Goal: Information Seeking & Learning: Learn about a topic

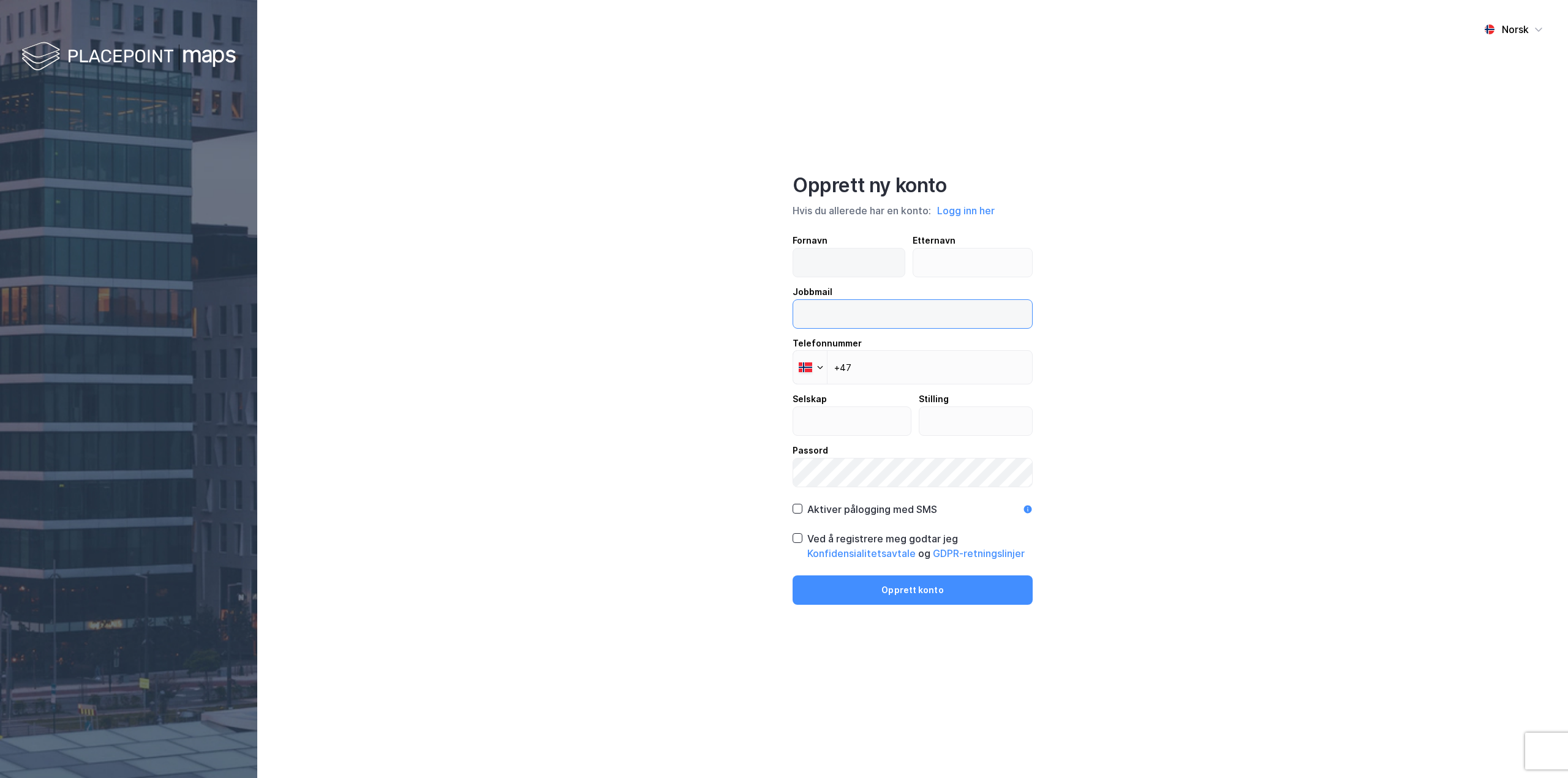
type input "[EMAIL_ADDRESS][DOMAIN_NAME]"
click at [850, 249] on input "text" at bounding box center [848, 262] width 111 height 28
type input "Son Andre"
type input "Hval"
click at [915, 317] on input "son.andre.hval@heimstaden.com" at bounding box center [912, 313] width 239 height 28
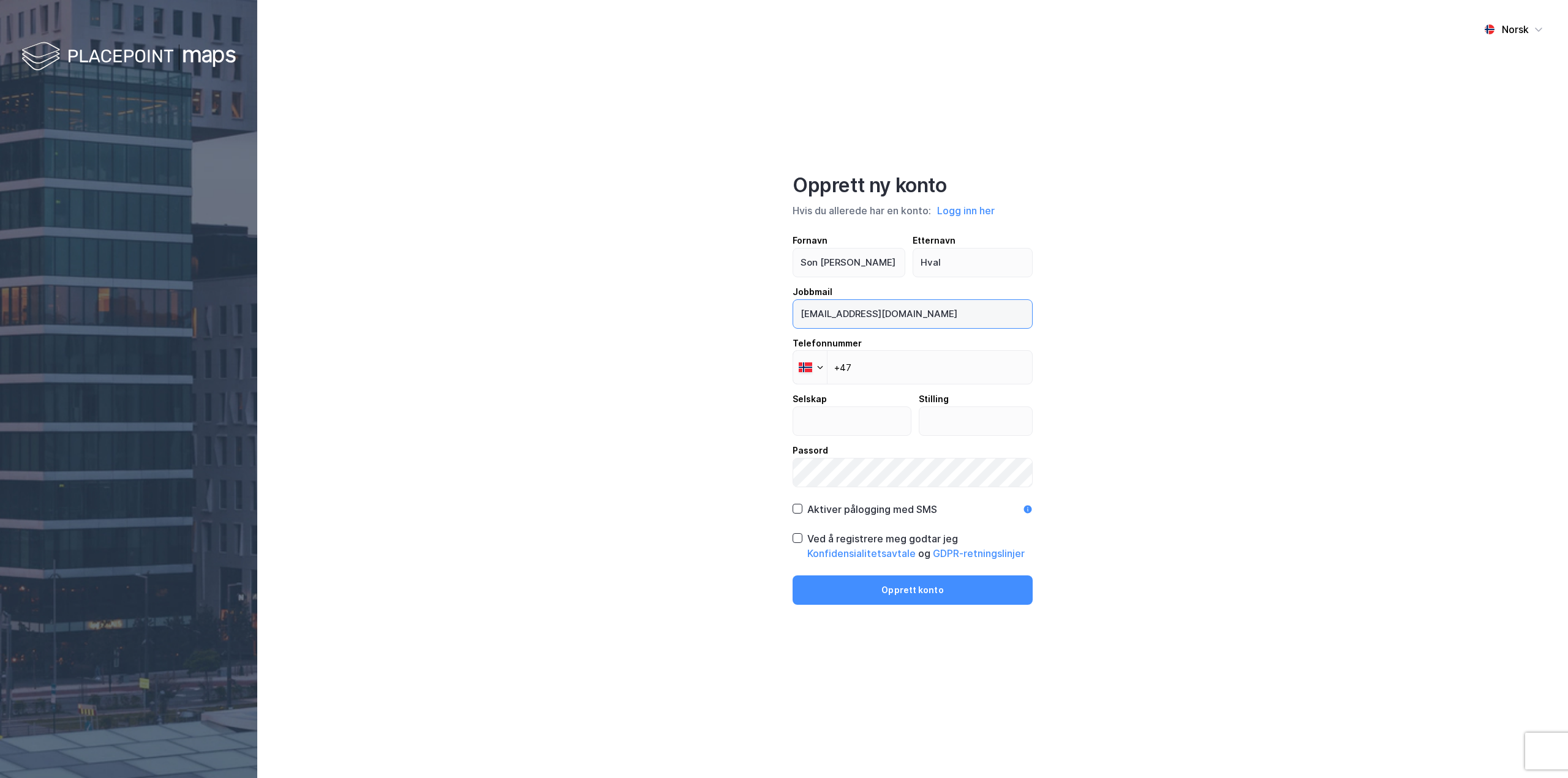
click at [912, 316] on input "son.andre.hval@heimstaden.com" at bounding box center [912, 313] width 239 height 28
click at [959, 314] on input "son.andre.hval@heimstaden.com" at bounding box center [912, 313] width 239 height 28
drag, startPoint x: 964, startPoint y: 314, endPoint x: 535, endPoint y: 283, distance: 430.1
click at [535, 283] on div "Norsk Opprett ny konto Hvis du allerede har en konto: Logg inn her Fornavn Son …" at bounding box center [912, 389] width 1310 height 778
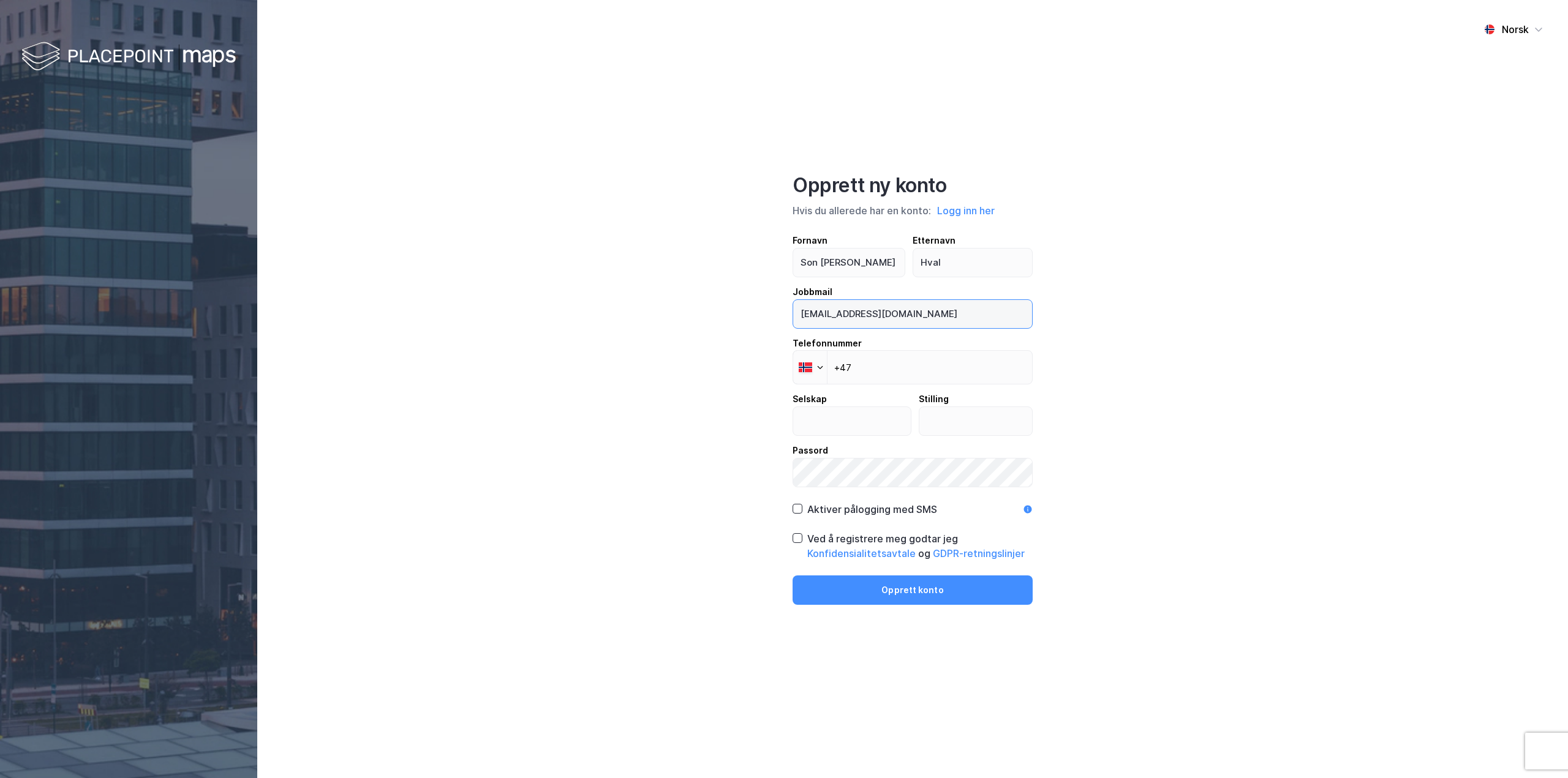
type input "son.andre@brekke-eiendom.no"
click at [911, 374] on input "+47" at bounding box center [913, 367] width 240 height 34
type input "+47 400 80 789"
click at [847, 415] on input "text" at bounding box center [851, 421] width 118 height 28
type input "Brække Eiendom AS"
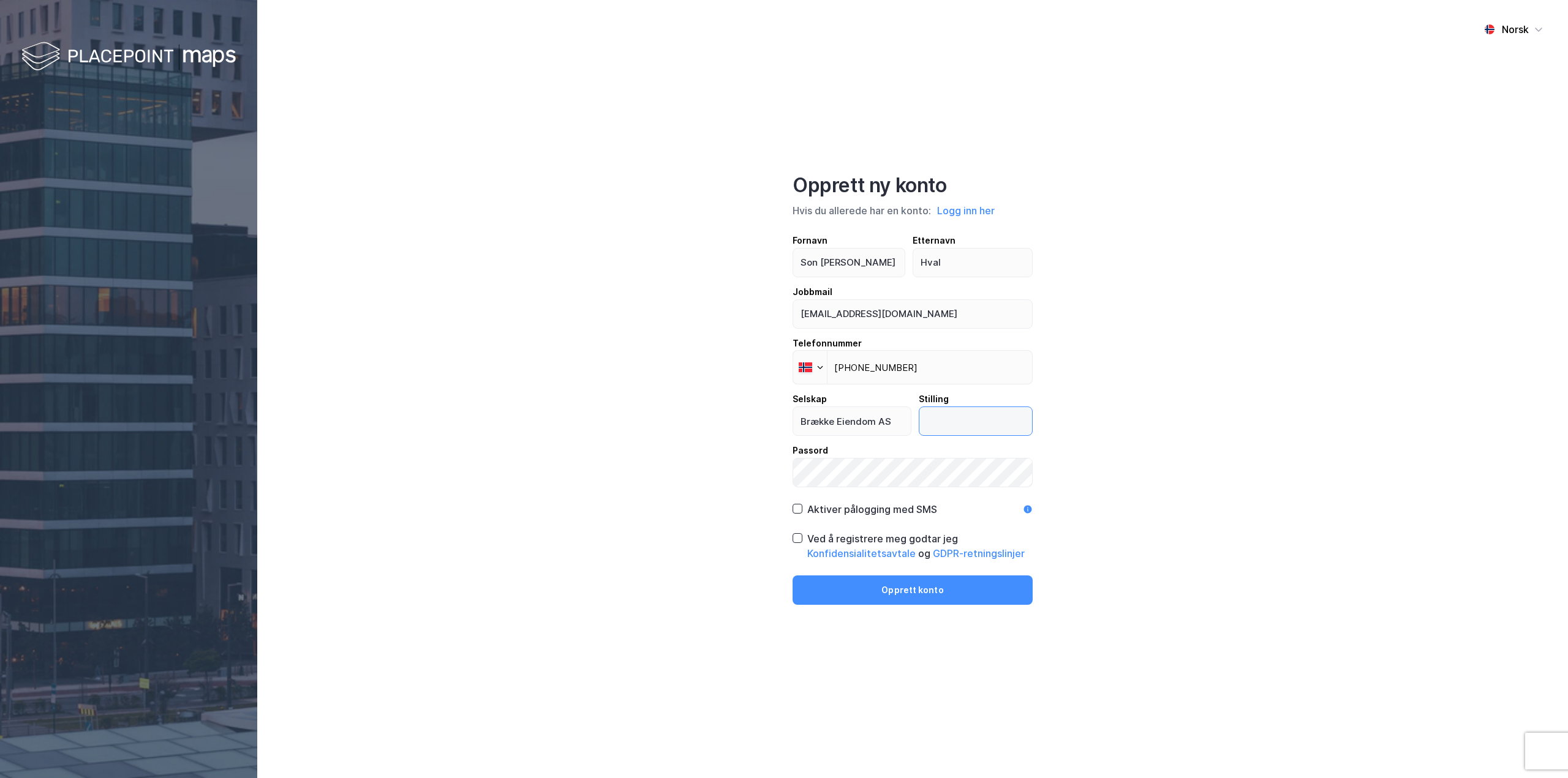
click at [942, 421] on input "text" at bounding box center [976, 421] width 113 height 28
type input "T"
type input "Eiendomssjef"
click at [1347, 440] on div "Norsk Opprett ny konto Hvis du allerede har en konto: Logg inn her Fornavn Son …" at bounding box center [912, 389] width 1310 height 778
click at [795, 536] on icon at bounding box center [797, 538] width 9 height 9
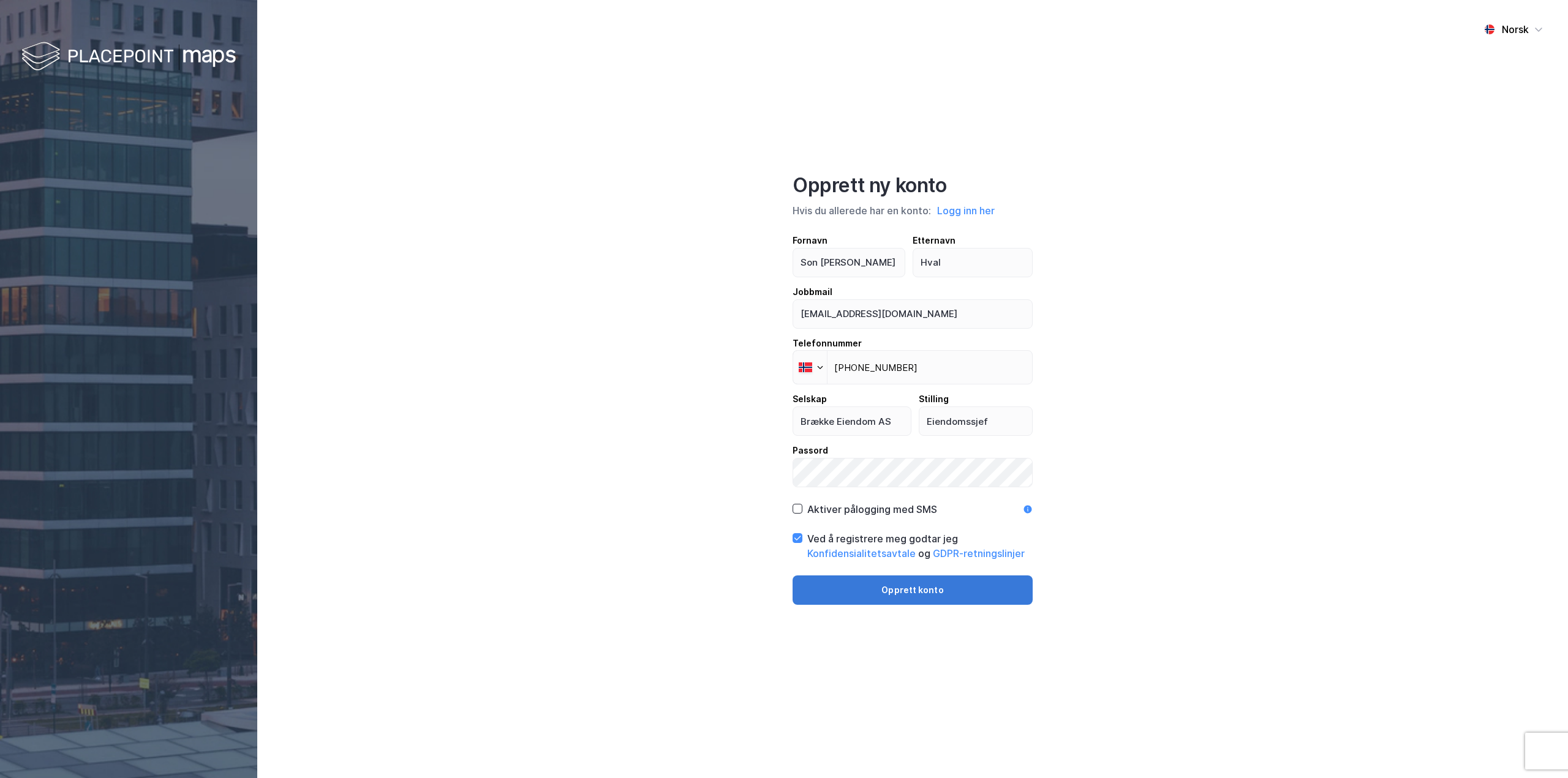
click at [992, 590] on button "Opprett konto" at bounding box center [913, 590] width 240 height 29
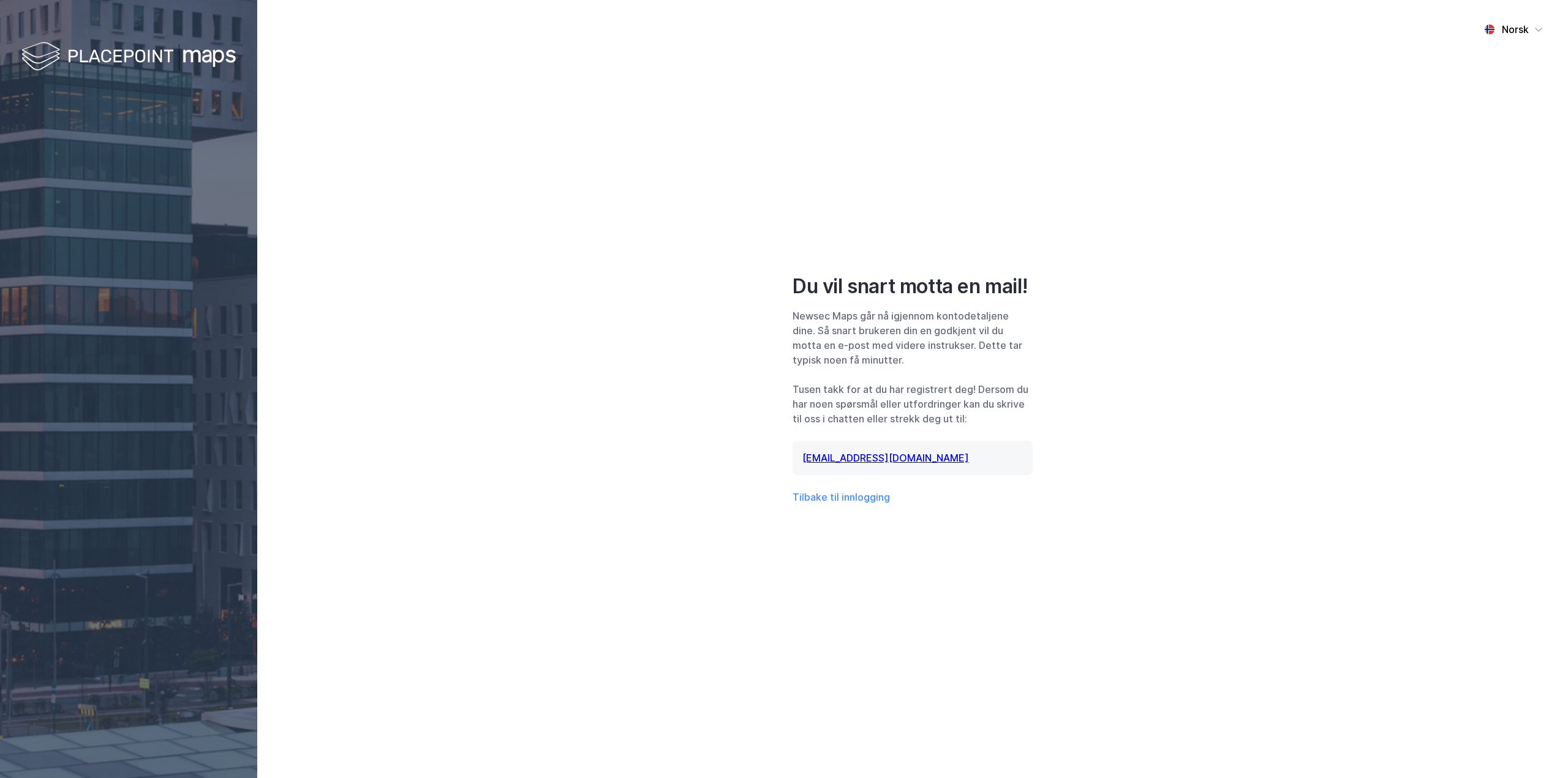
click at [1237, 210] on div "Norsk Du vil snart motta en mail! Newsec Maps går nå igjennom kontodetaljene di…" at bounding box center [912, 389] width 1310 height 778
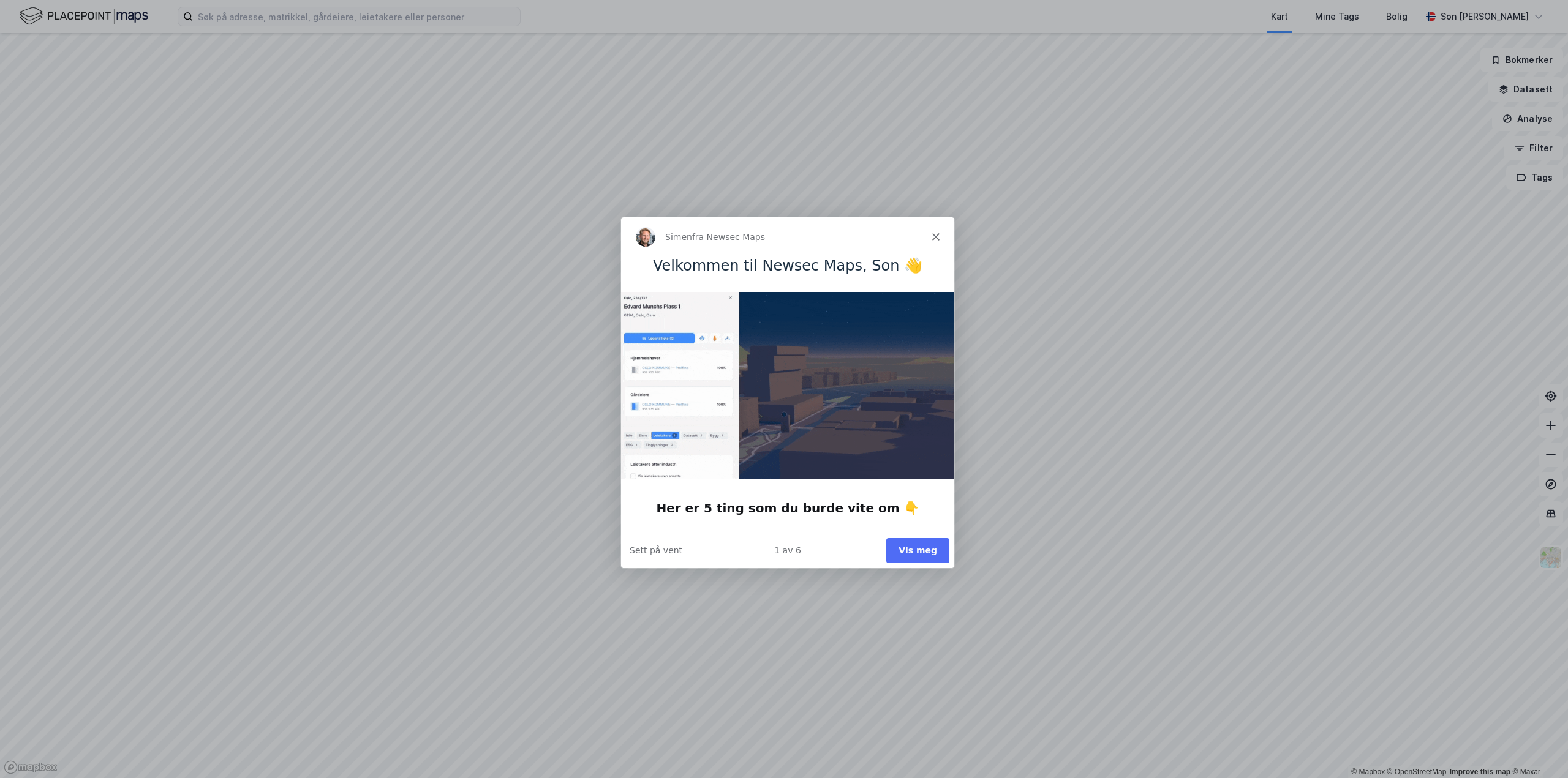
click at [905, 548] on button "Vis meg" at bounding box center [917, 549] width 63 height 25
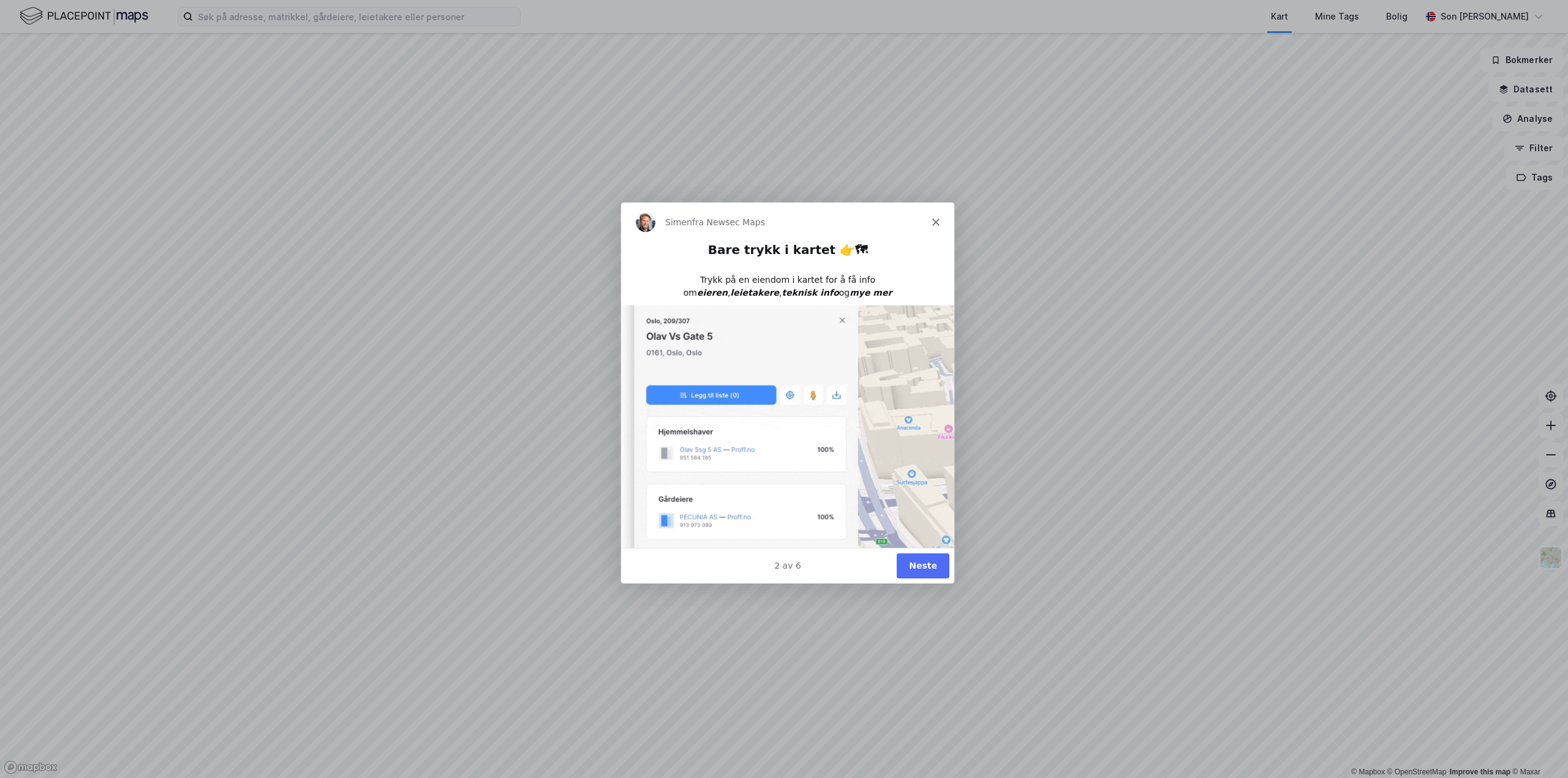
click at [915, 564] on button "Neste" at bounding box center [922, 564] width 53 height 25
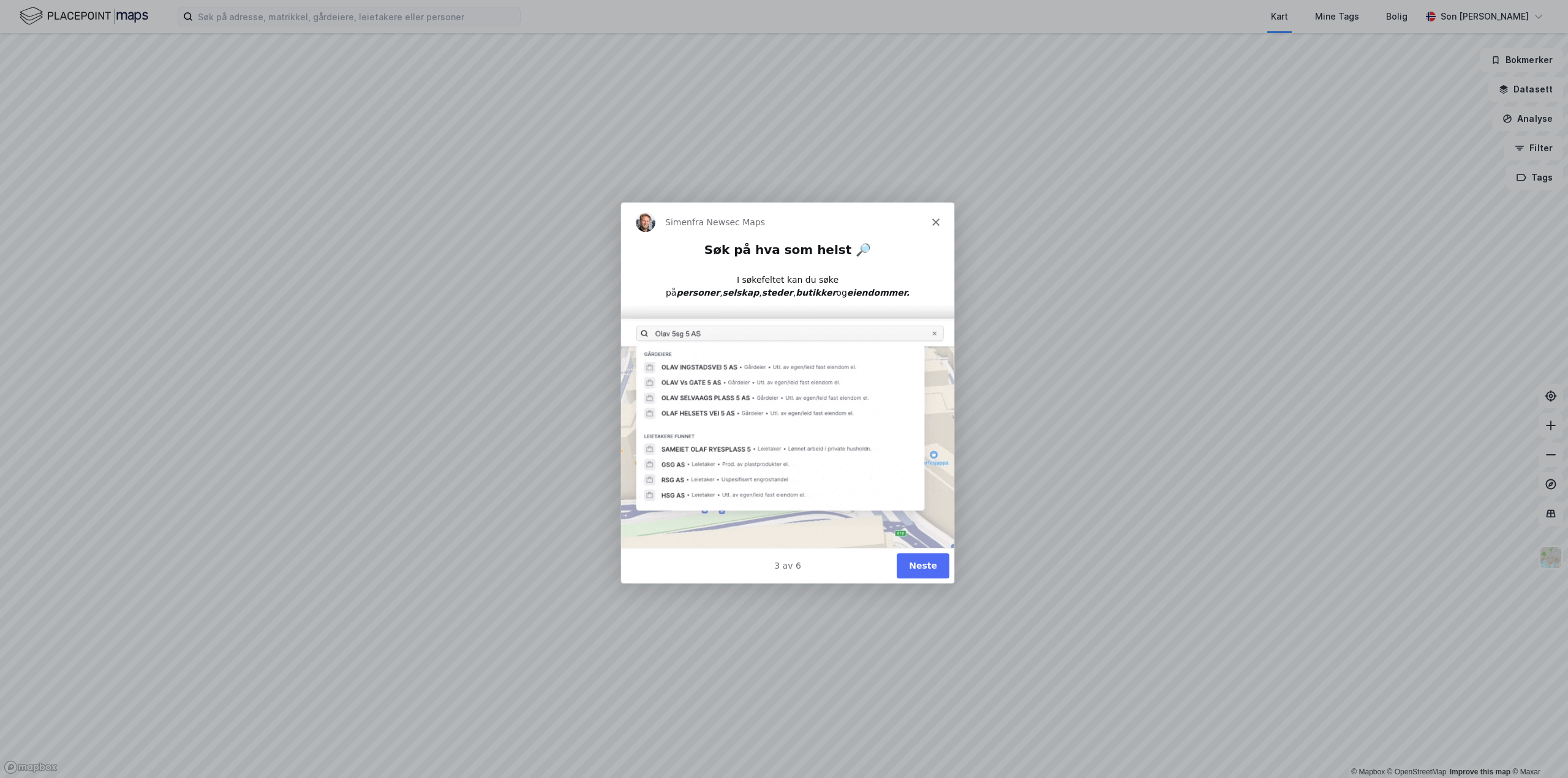
click at [934, 564] on button "Neste" at bounding box center [922, 564] width 53 height 25
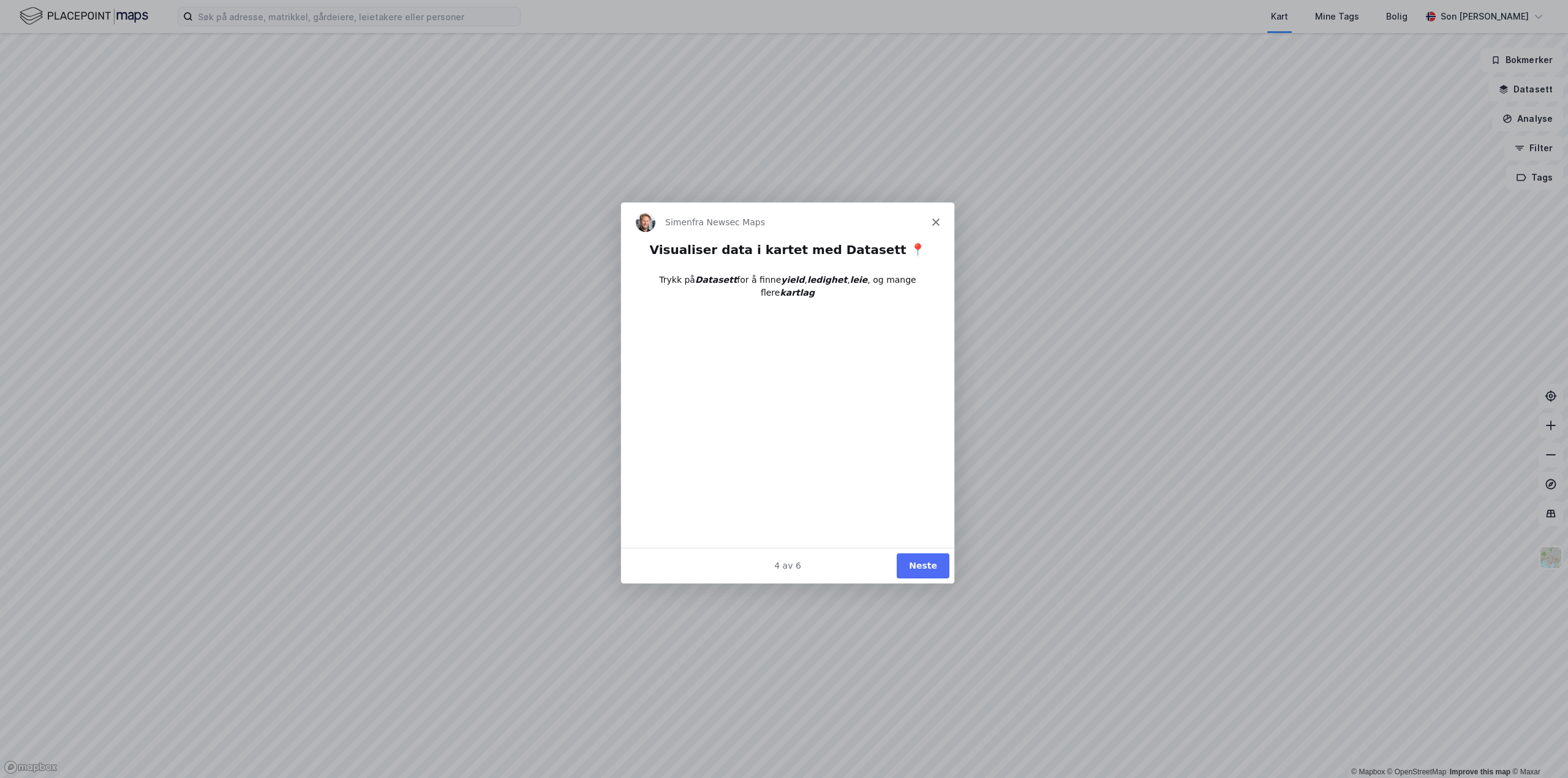
click at [934, 564] on button "Neste" at bounding box center [922, 564] width 53 height 25
click at [934, 564] on button "Neste" at bounding box center [922, 564] width 53 height 25
click at [934, 564] on button "Ferdig" at bounding box center [921, 564] width 55 height 25
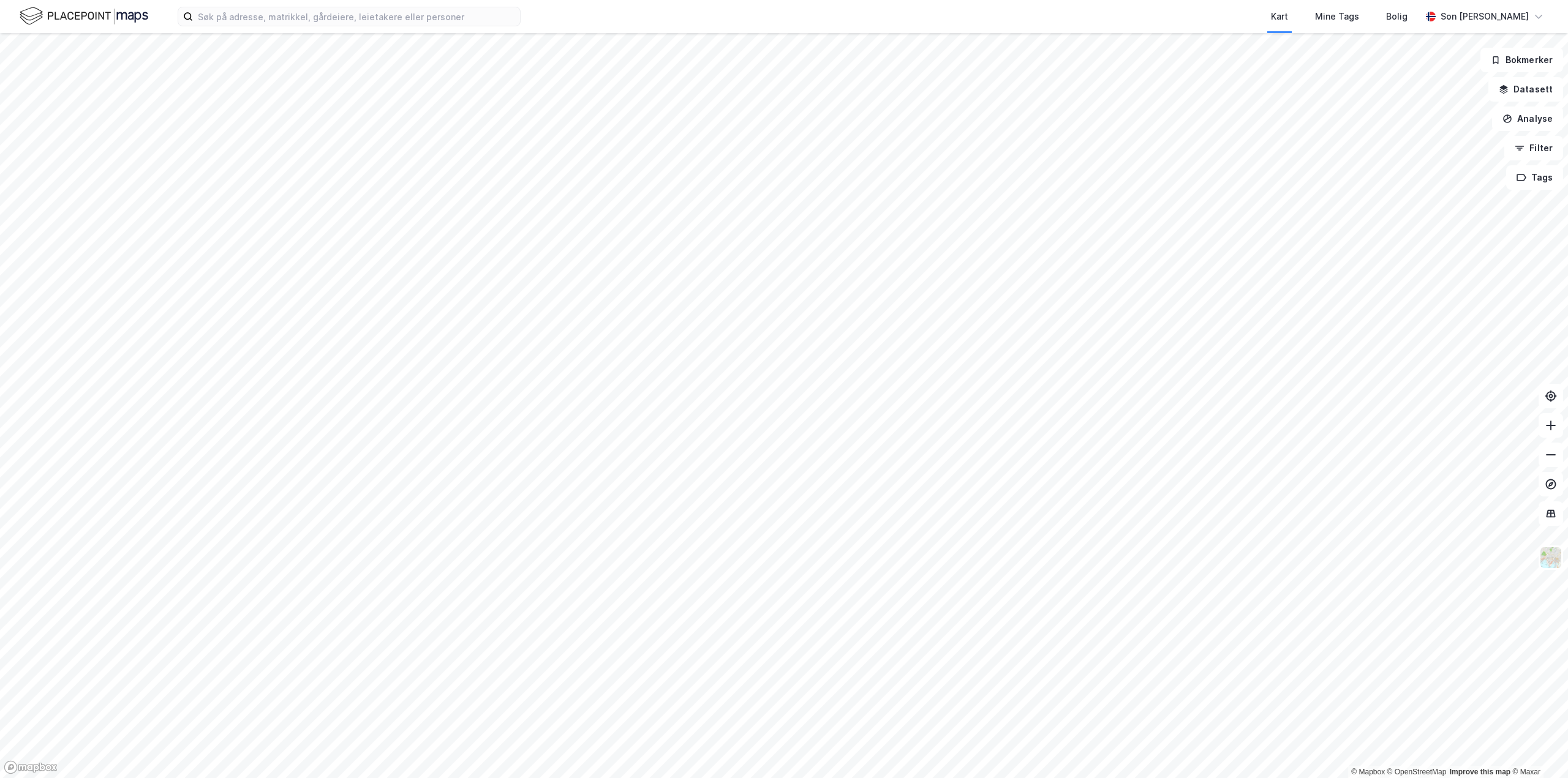
click at [290, 27] on div "Kart Mine Tags Bolig Son [PERSON_NAME]" at bounding box center [784, 16] width 1568 height 33
drag, startPoint x: 292, startPoint y: 24, endPoint x: 292, endPoint y: 16, distance: 8.0
click at [292, 22] on input at bounding box center [356, 16] width 327 height 19
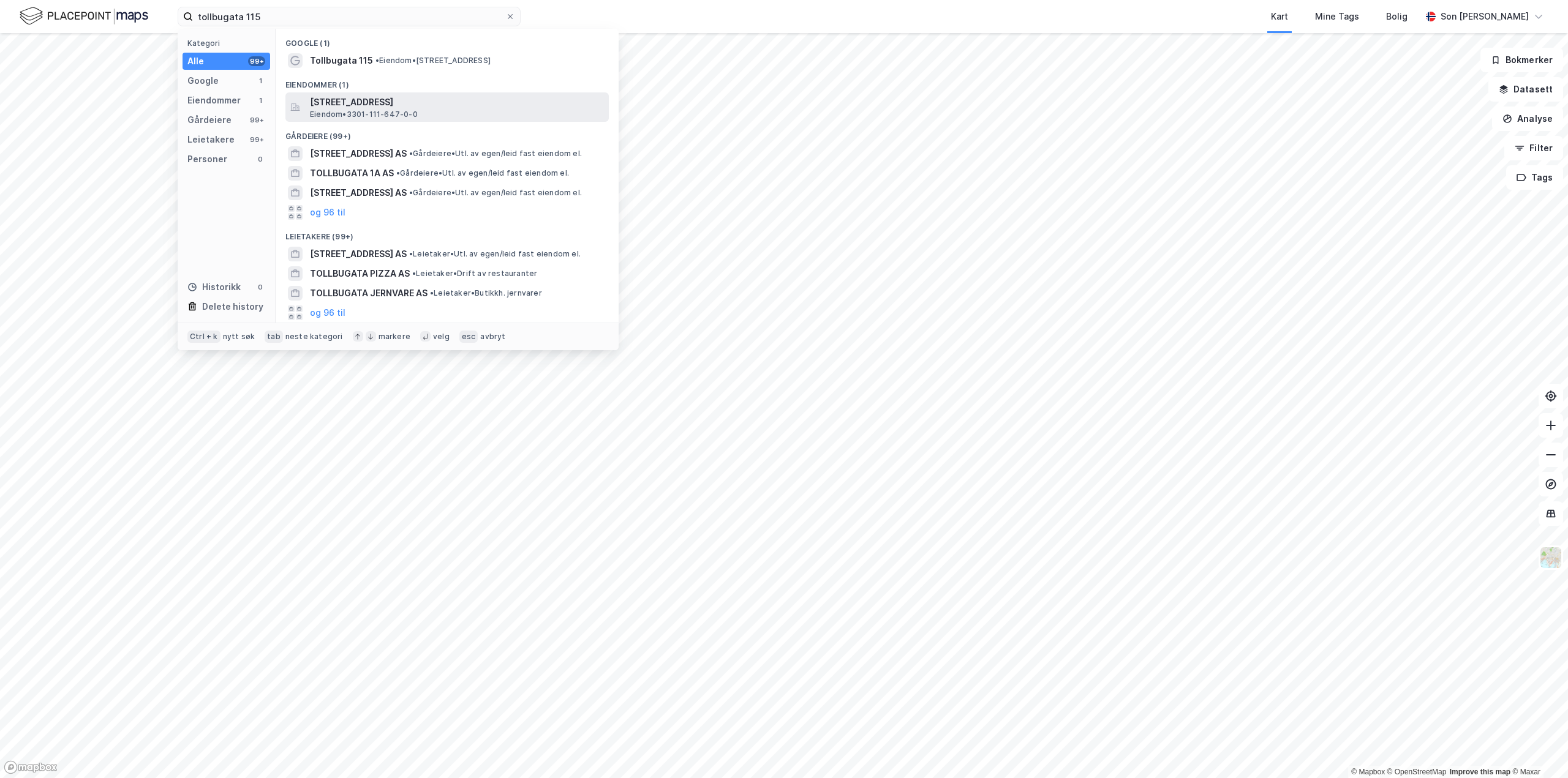
click at [371, 102] on span "[STREET_ADDRESS]" at bounding box center [457, 102] width 294 height 15
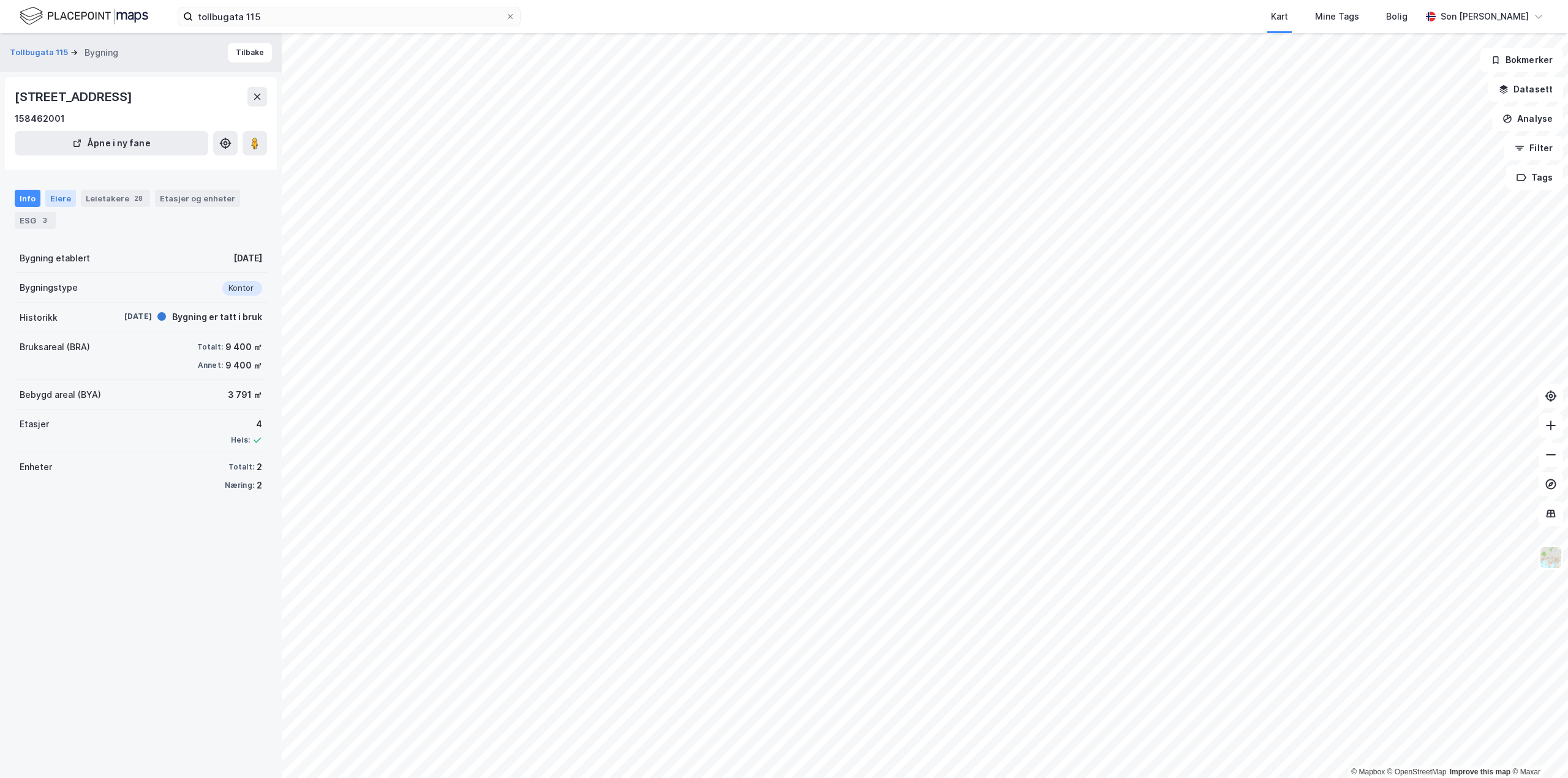
click at [63, 205] on div "Eiere" at bounding box center [61, 198] width 31 height 17
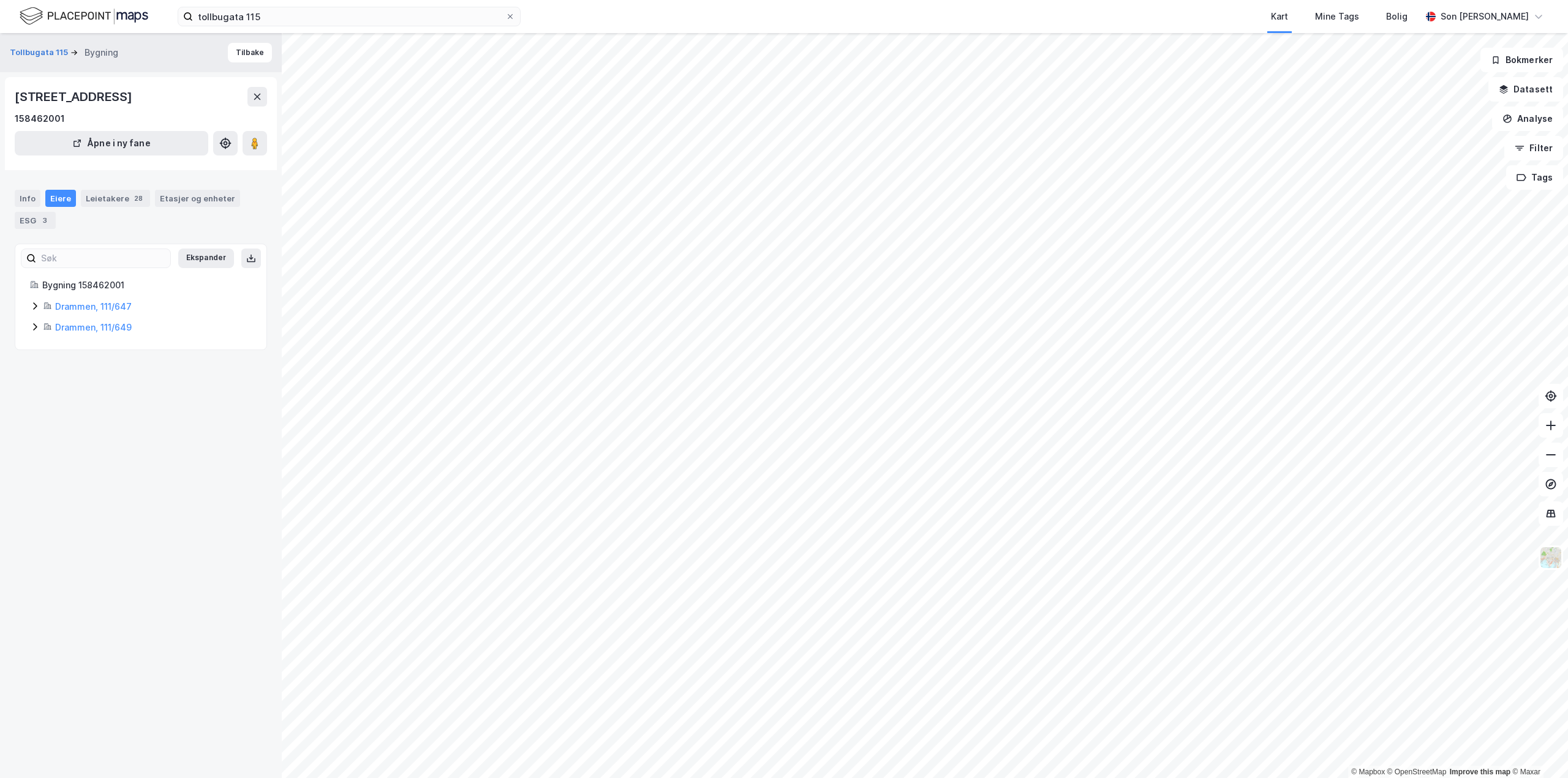
click at [45, 304] on icon at bounding box center [48, 306] width 8 height 8
click at [46, 304] on icon at bounding box center [48, 306] width 8 height 8
click at [106, 209] on div "Info Eiere Leietakere 28 Etasjer og enheter ESG 3" at bounding box center [141, 210] width 253 height 39
click at [108, 206] on div "Leietakere 28" at bounding box center [115, 198] width 69 height 17
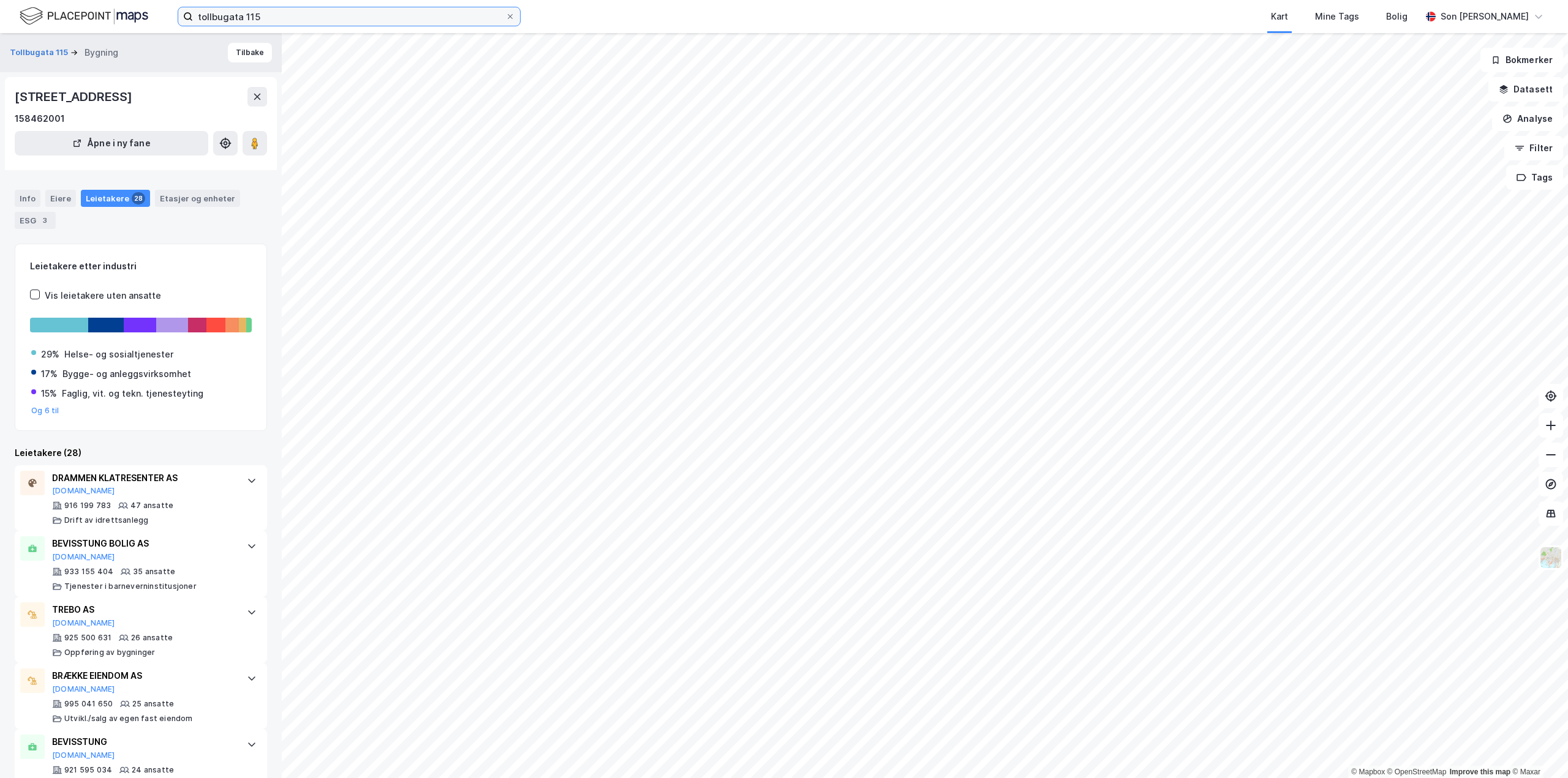
click at [213, 15] on input "tollbugata 115" at bounding box center [349, 16] width 312 height 19
click at [214, 15] on input "tollbugata 115" at bounding box center [349, 16] width 312 height 19
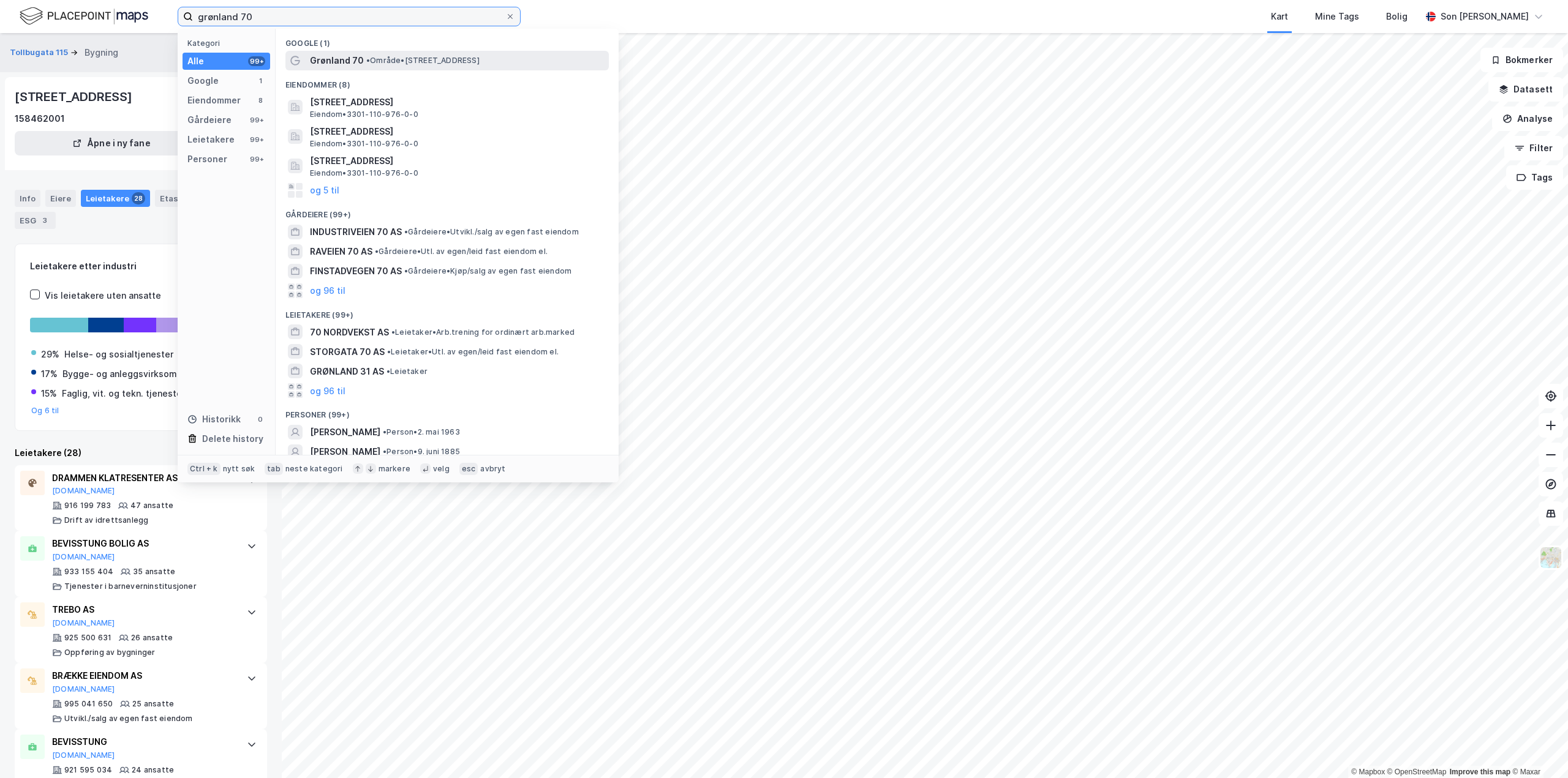
type input "grønland 70"
click at [394, 63] on span "• Område • [STREET_ADDRESS]" at bounding box center [422, 61] width 113 height 10
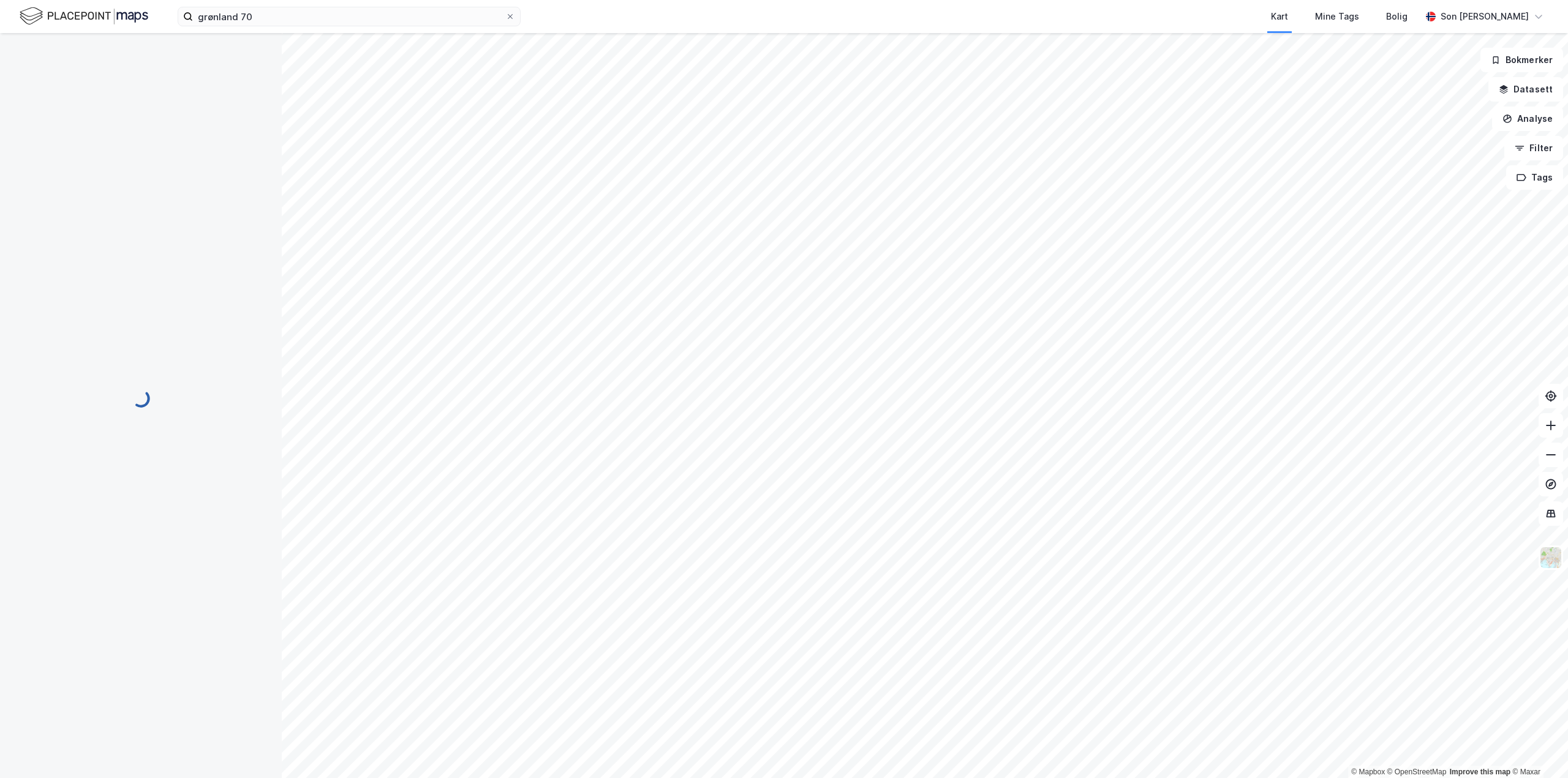
scroll to position [3, 0]
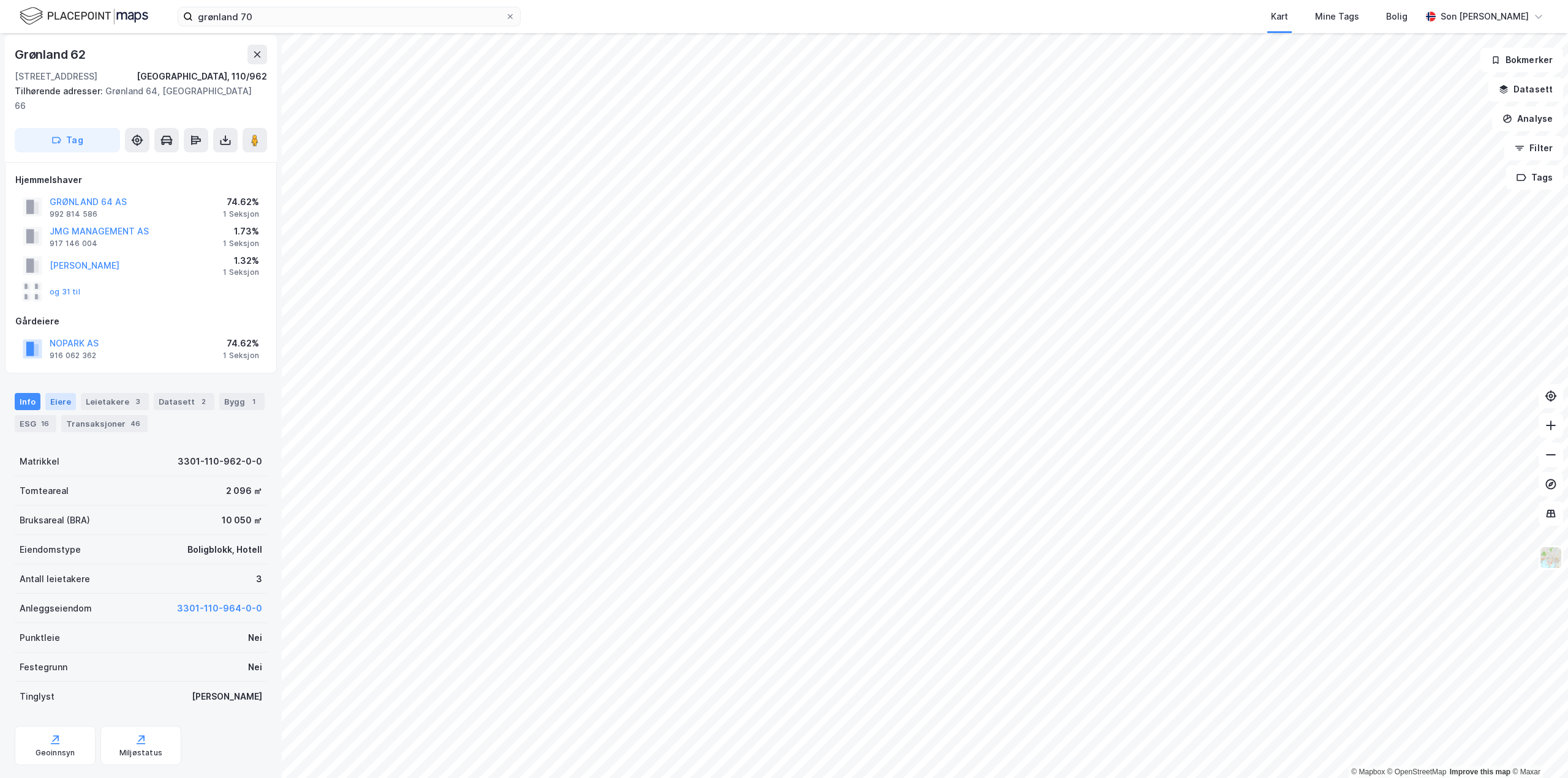
click at [63, 393] on div "Eiere" at bounding box center [61, 401] width 31 height 17
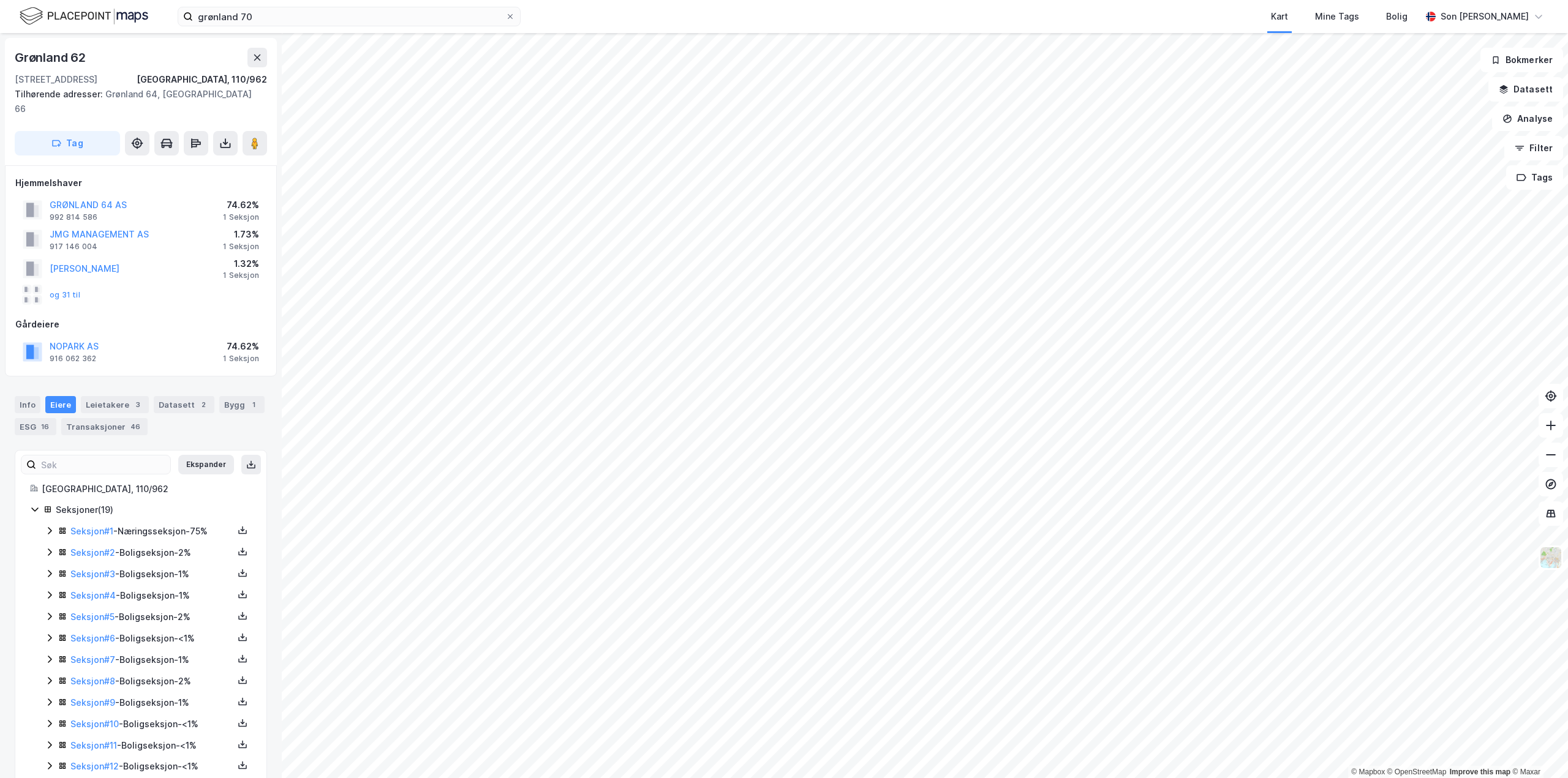
click at [43, 503] on div "Seksjoner ( 19 )" at bounding box center [141, 510] width 222 height 15
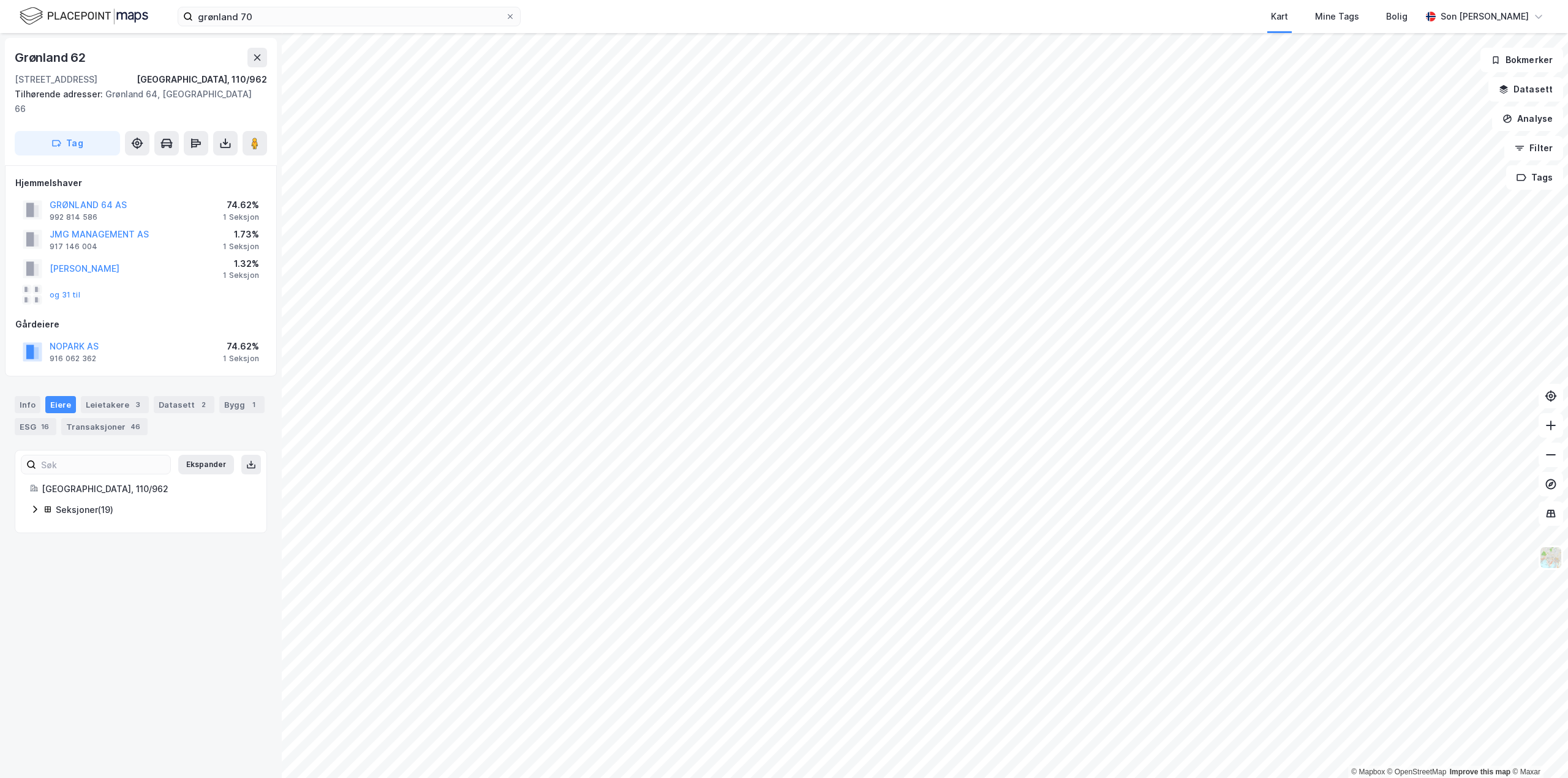
click at [39, 504] on icon at bounding box center [35, 509] width 10 height 10
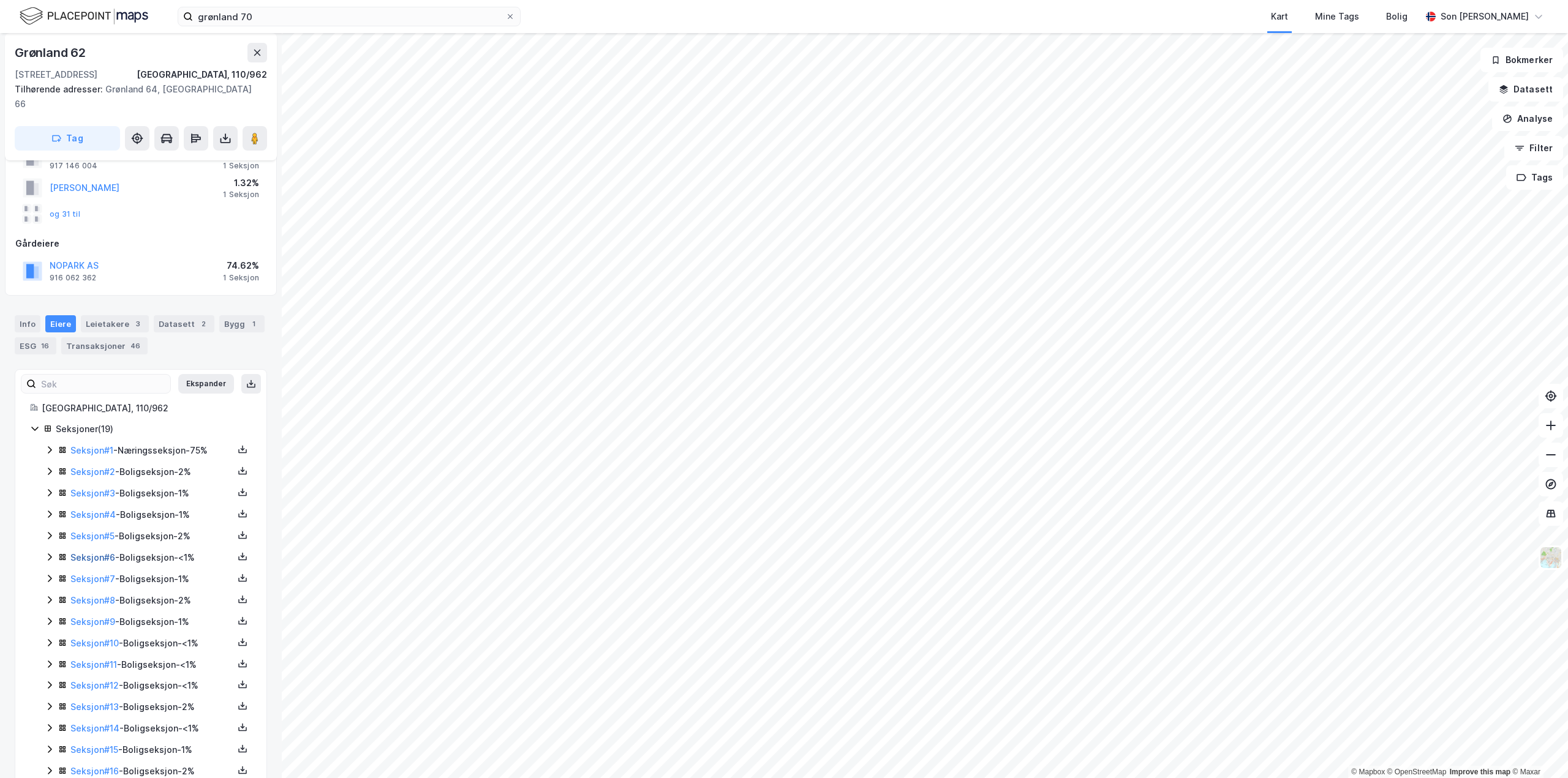
scroll to position [162, 0]
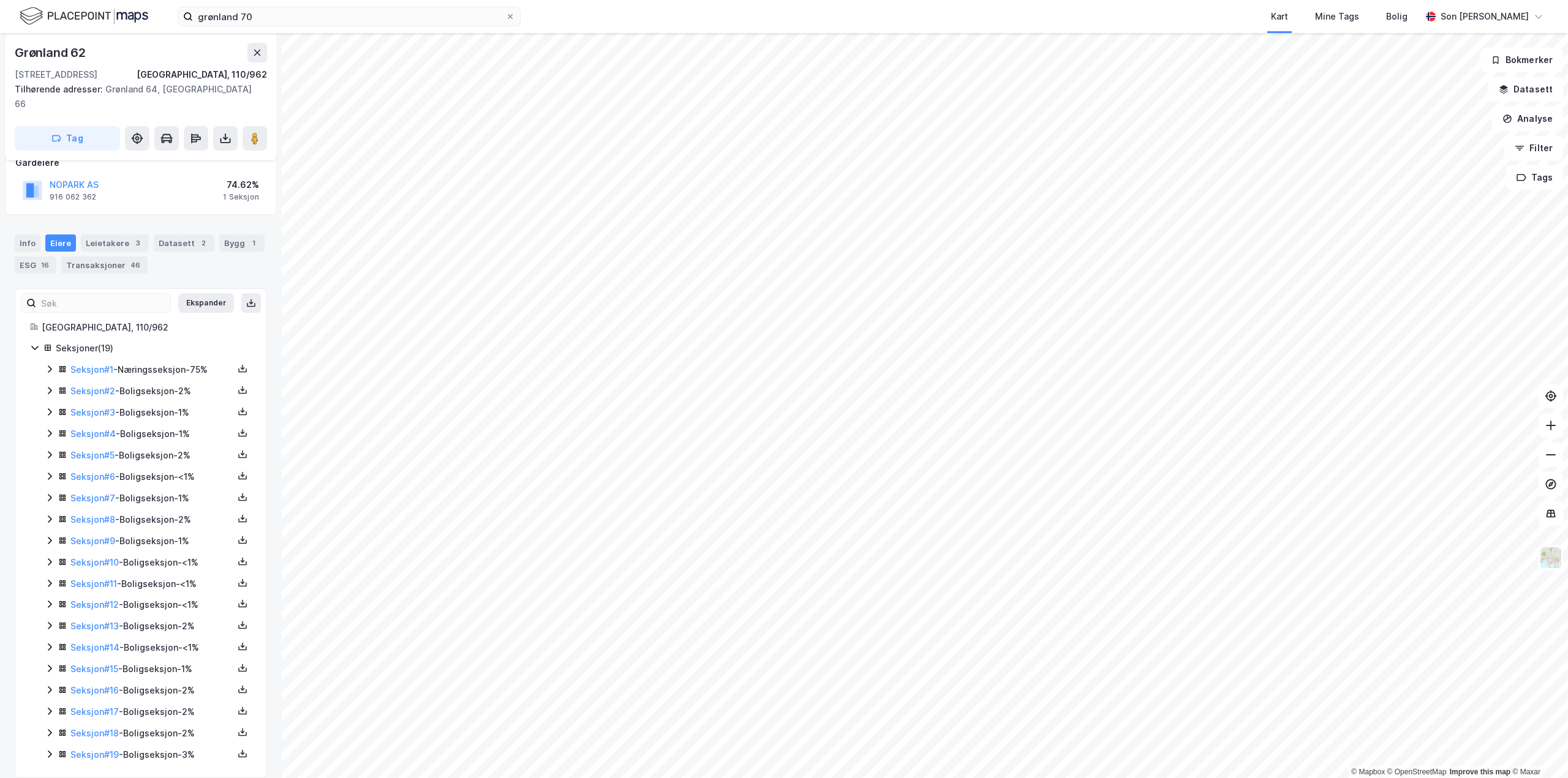
click at [54, 365] on icon at bounding box center [50, 370] width 10 height 10
click at [113, 235] on div "Leietakere 3" at bounding box center [115, 243] width 68 height 17
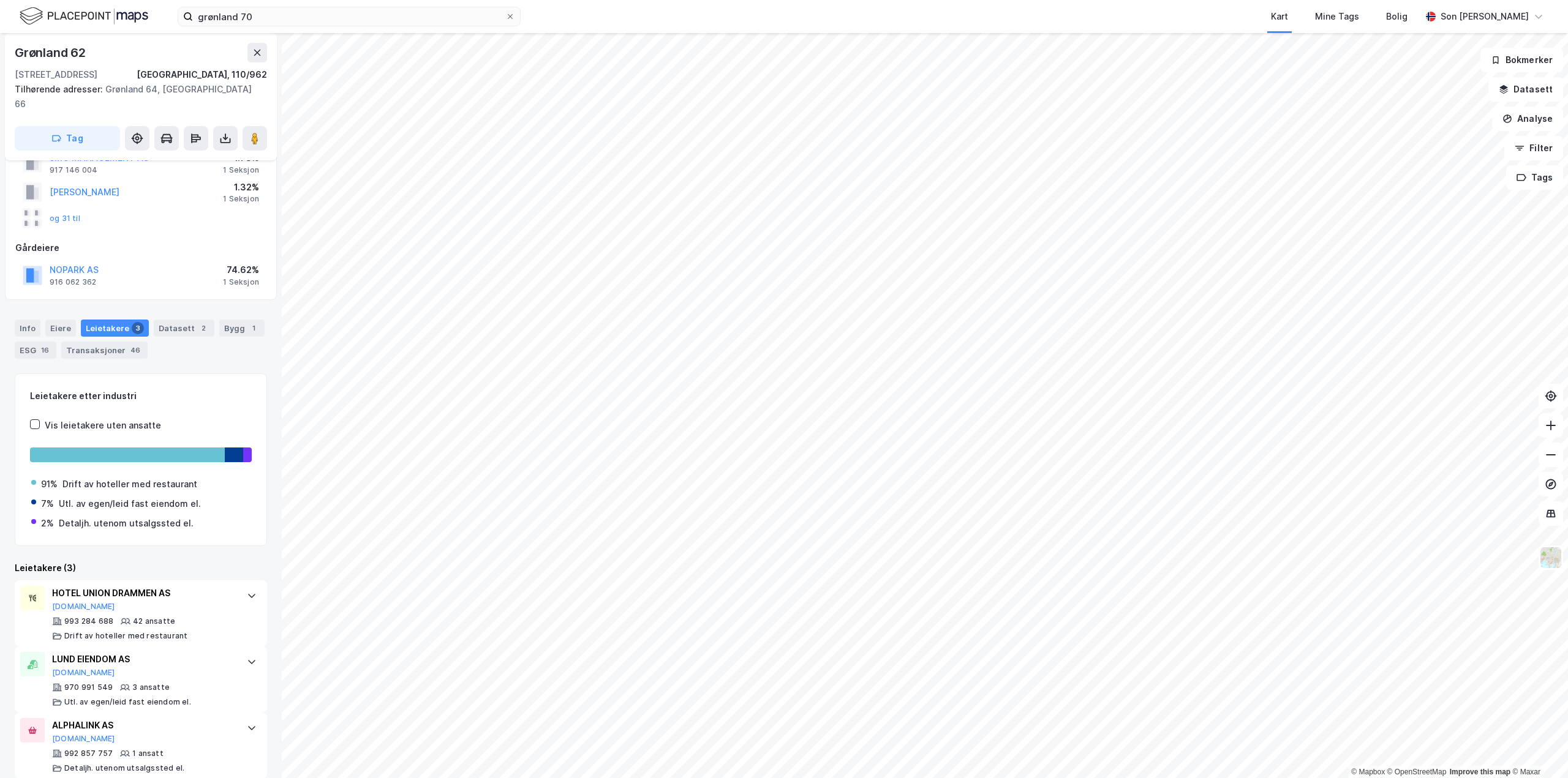
scroll to position [77, 0]
click at [242, 586] on div at bounding box center [252, 595] width 19 height 19
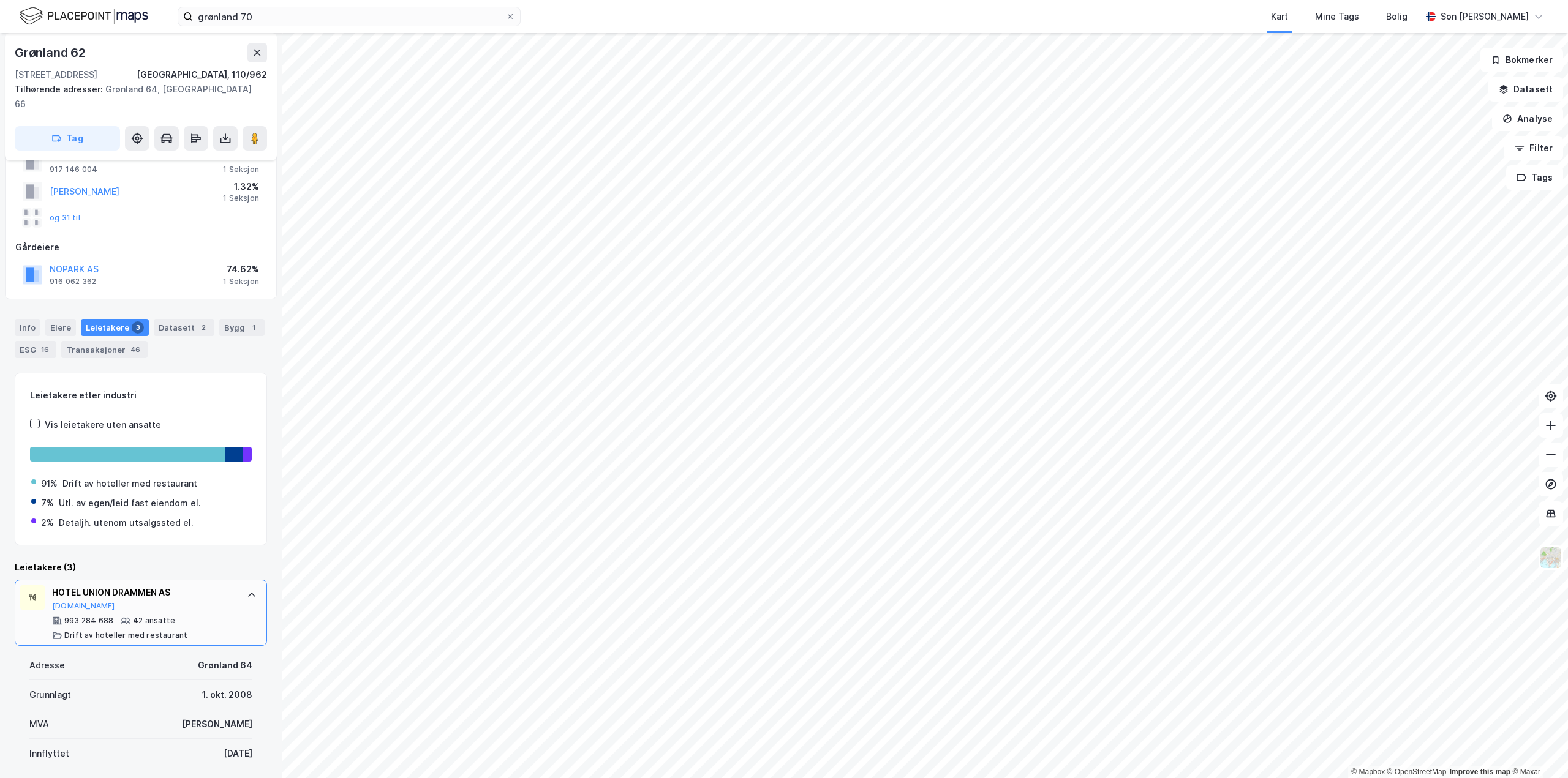
click at [242, 586] on div at bounding box center [252, 595] width 19 height 19
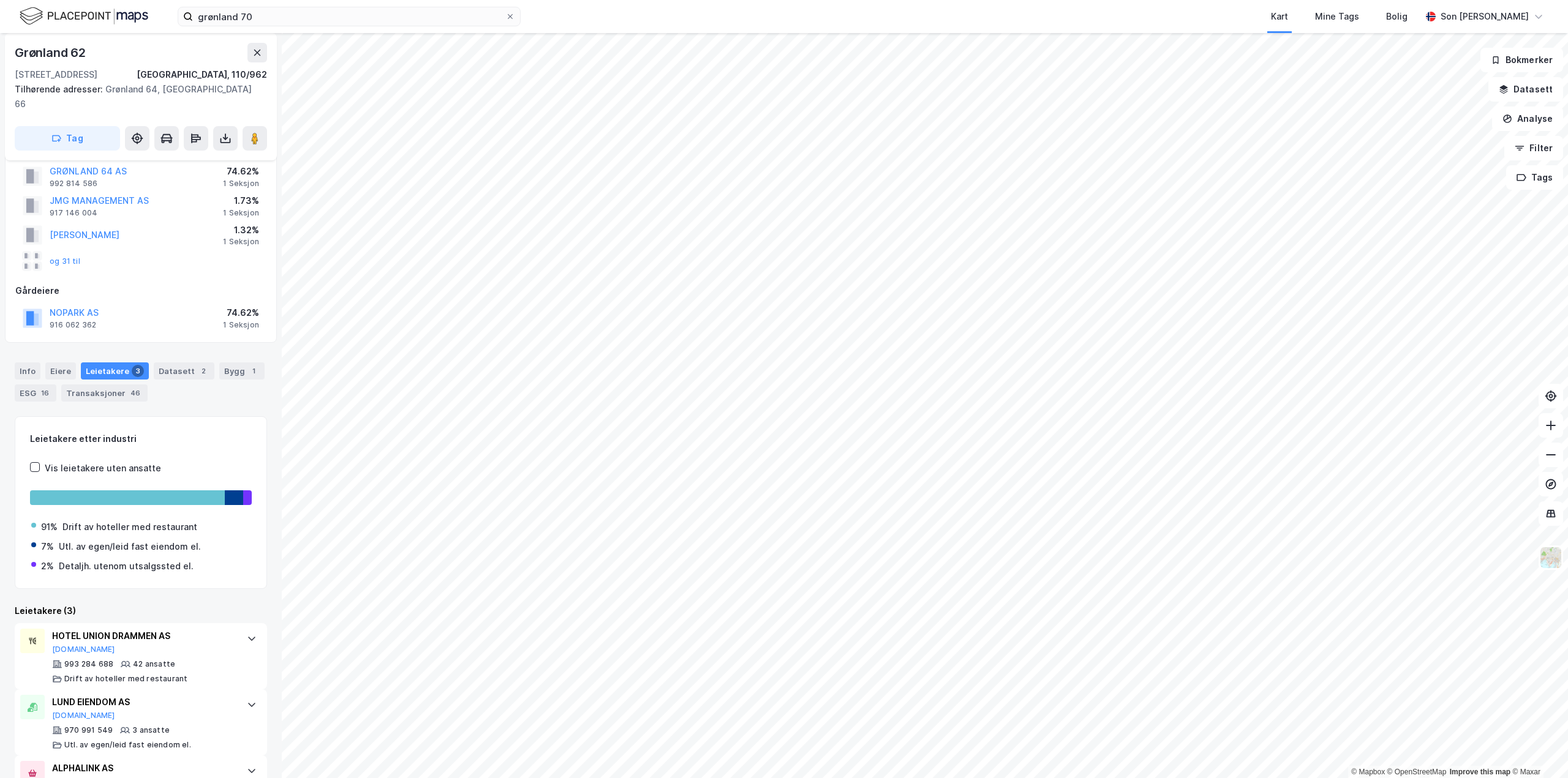
scroll to position [0, 0]
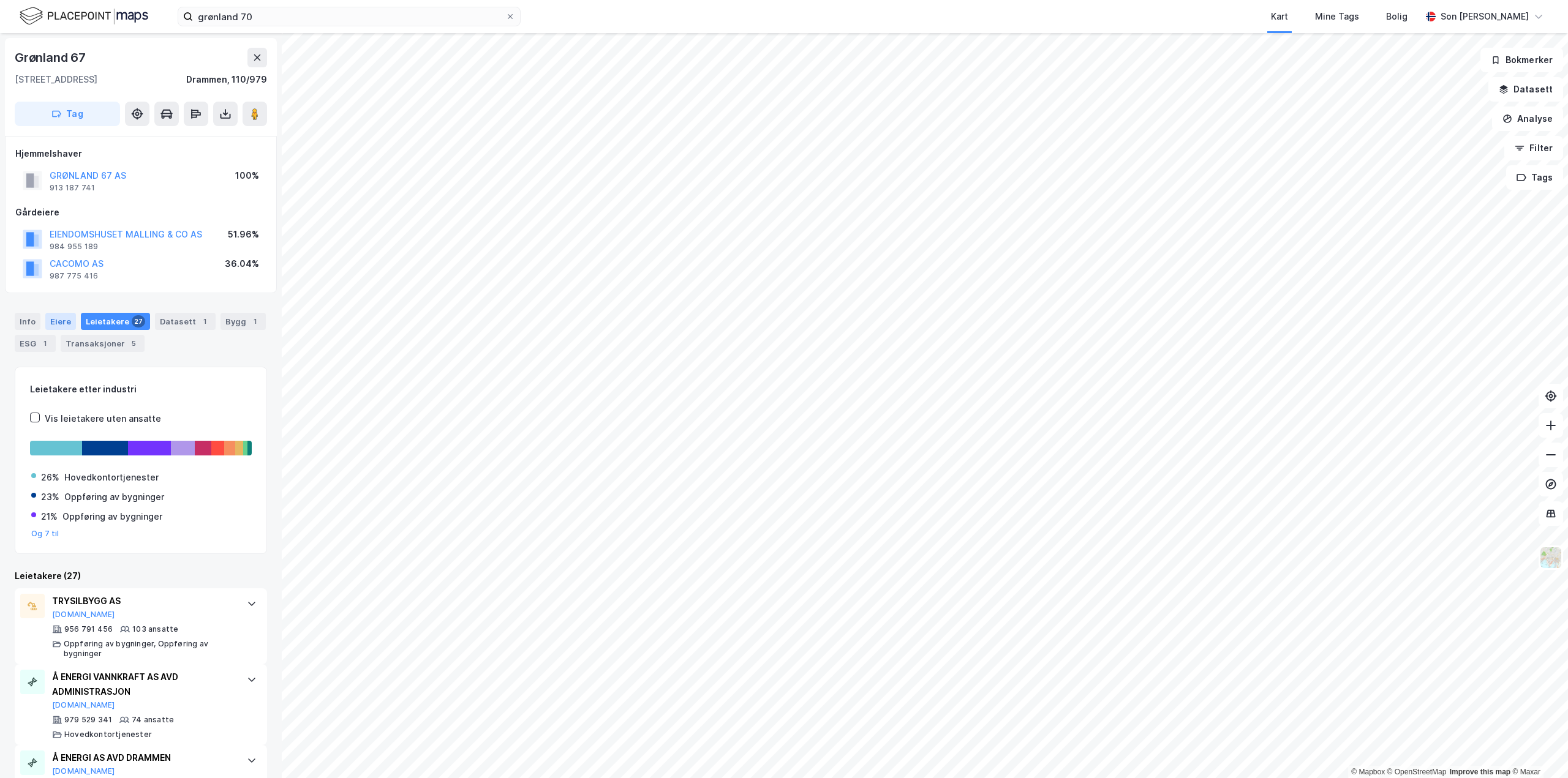
click at [68, 321] on div "Eiere" at bounding box center [61, 321] width 31 height 17
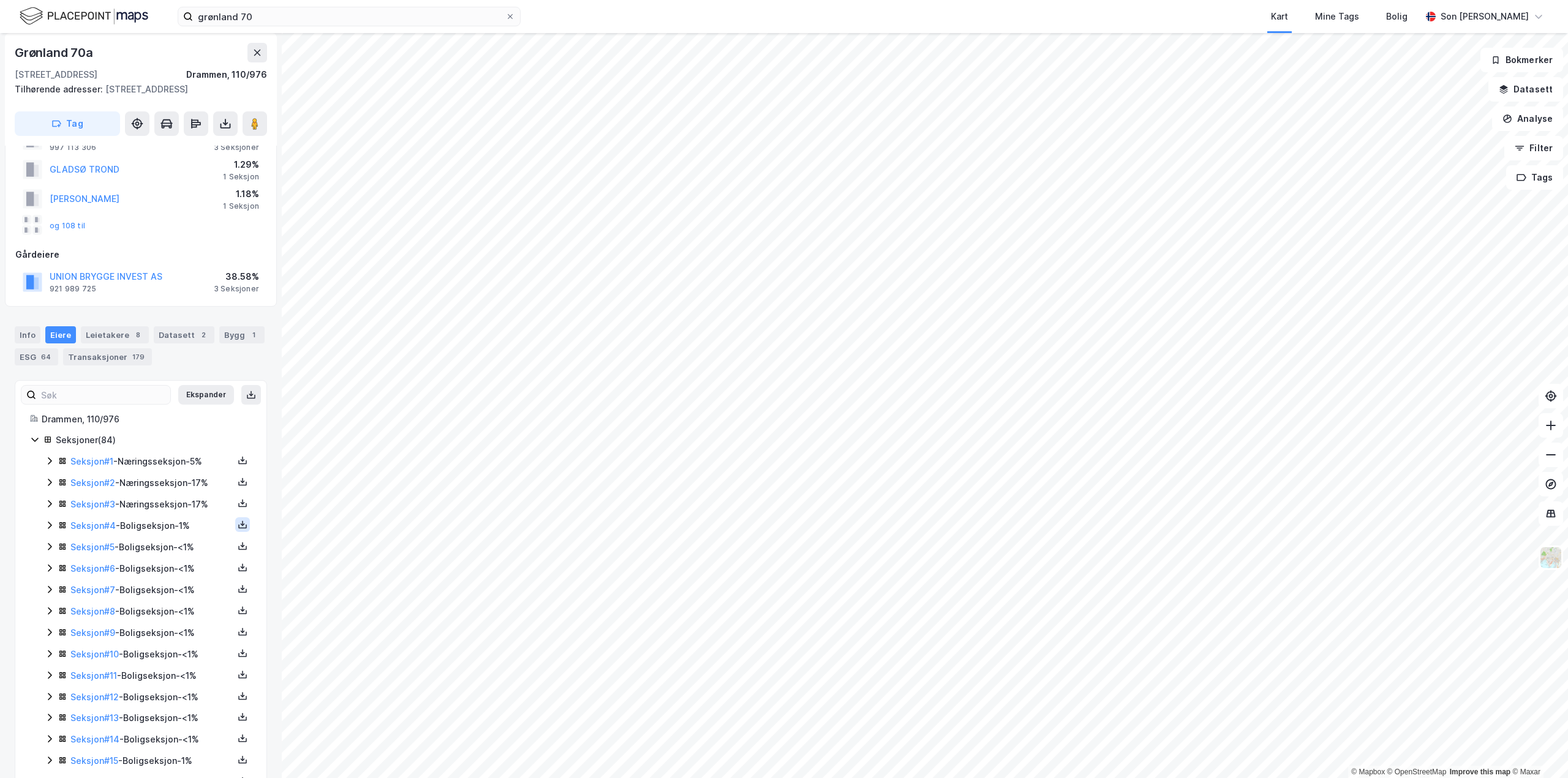
scroll to position [184, 0]
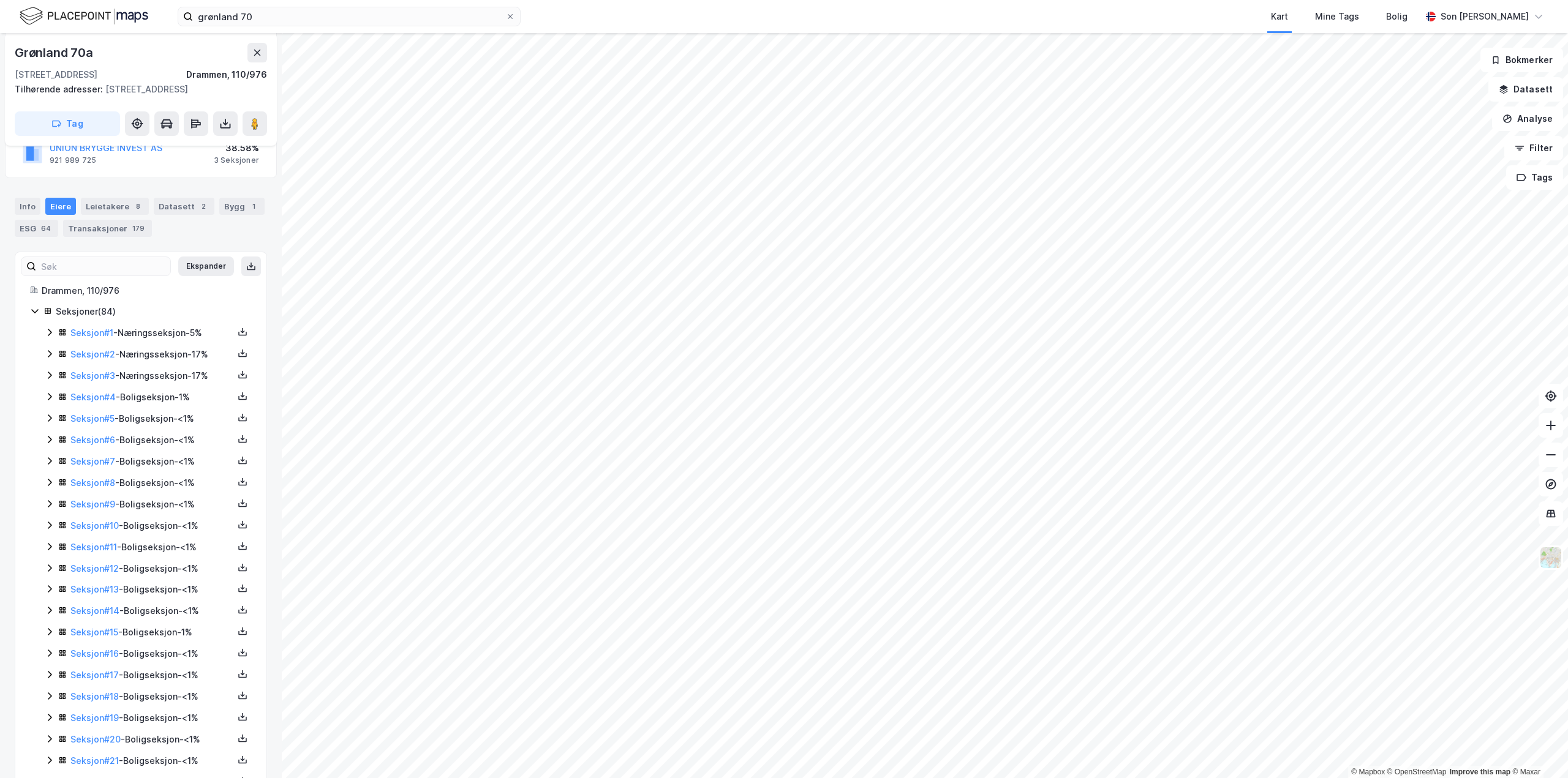
click at [53, 380] on icon at bounding box center [50, 375] width 10 height 10
click at [52, 359] on icon at bounding box center [50, 354] width 10 height 10
click at [46, 337] on icon at bounding box center [50, 332] width 10 height 10
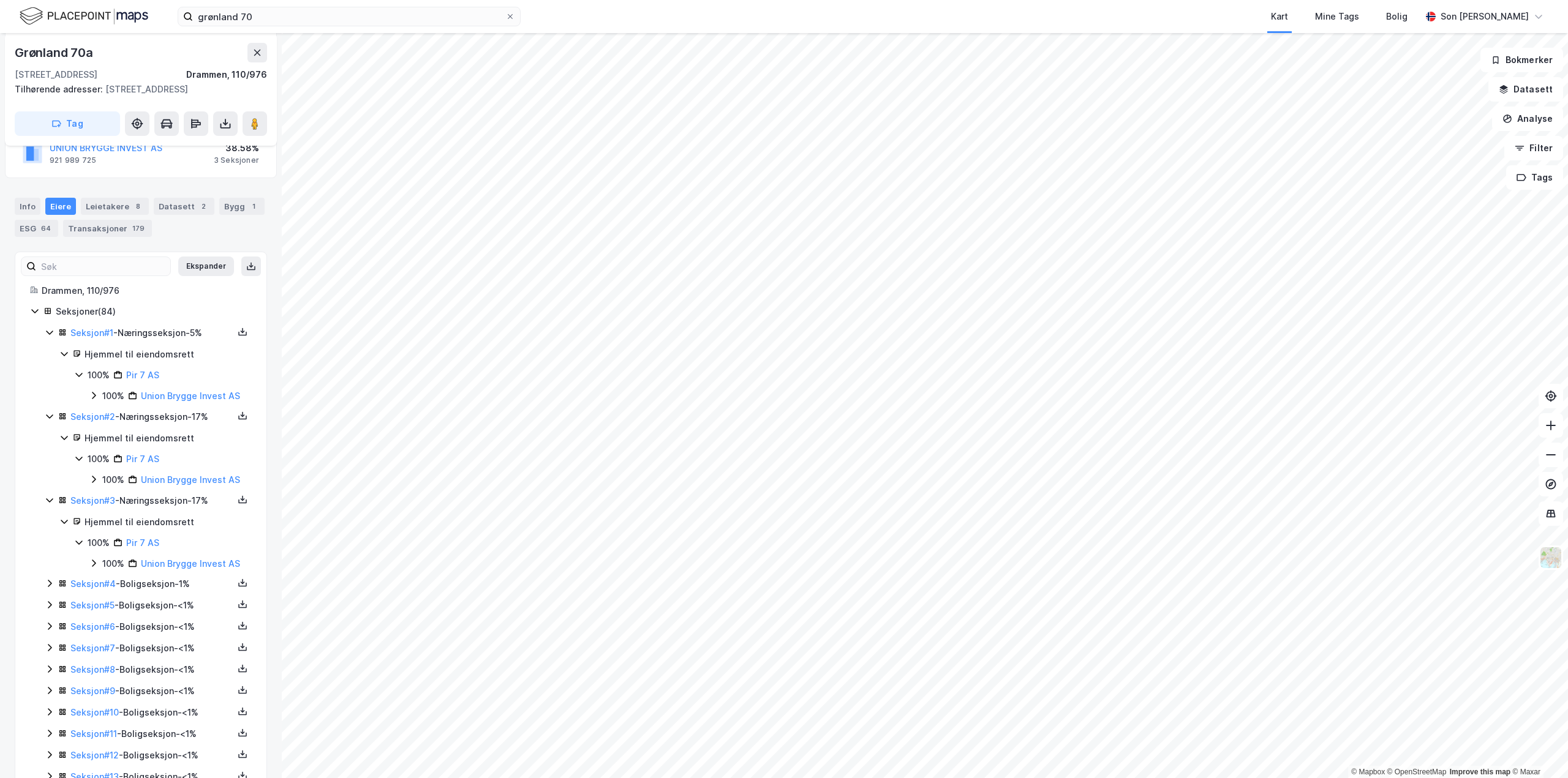
click at [50, 337] on icon at bounding box center [50, 332] width 10 height 10
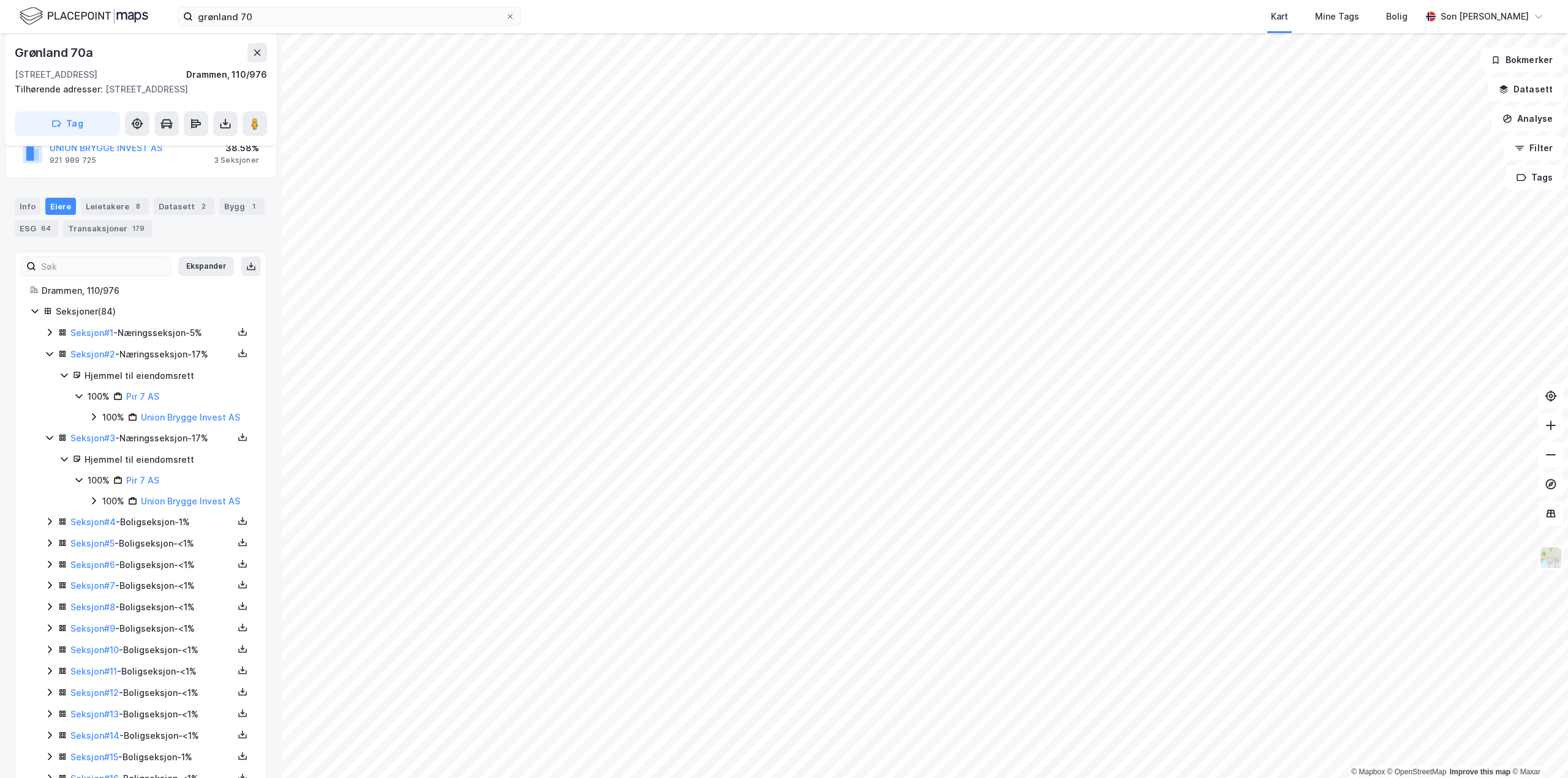
click at [46, 359] on icon at bounding box center [50, 354] width 10 height 10
click at [48, 380] on icon at bounding box center [50, 375] width 10 height 10
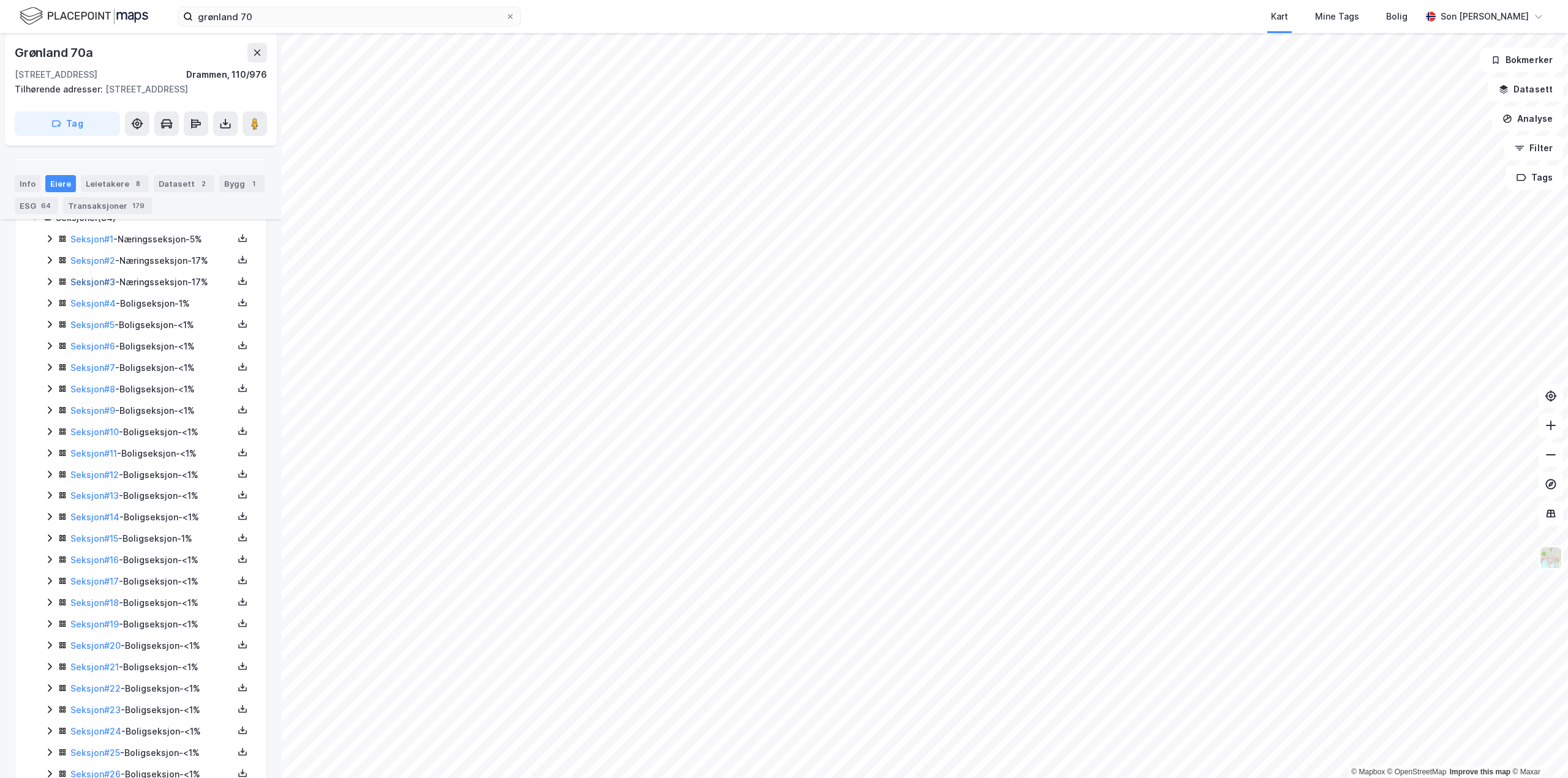
scroll to position [0, 0]
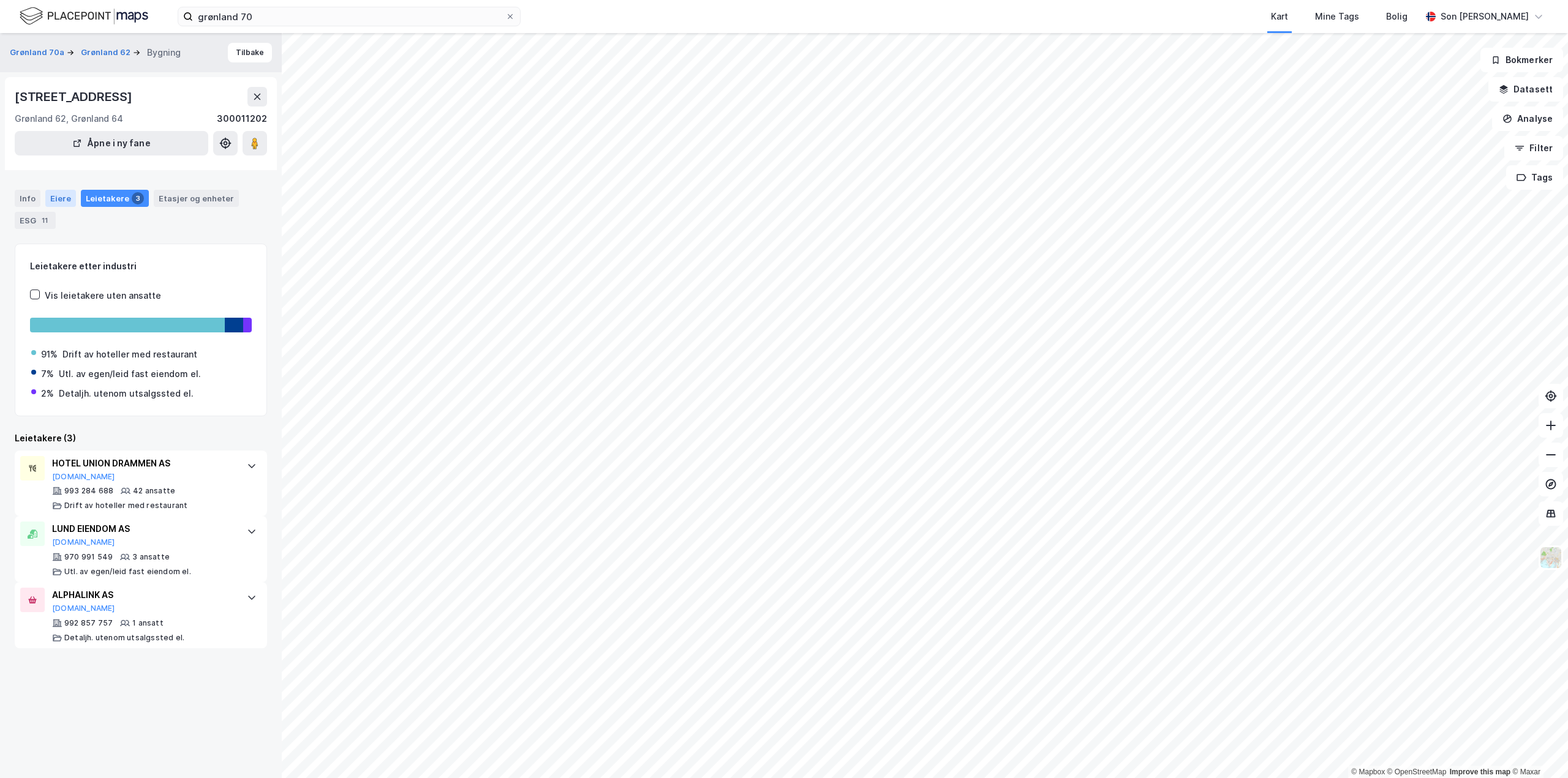
click at [51, 197] on div "Eiere" at bounding box center [61, 198] width 31 height 17
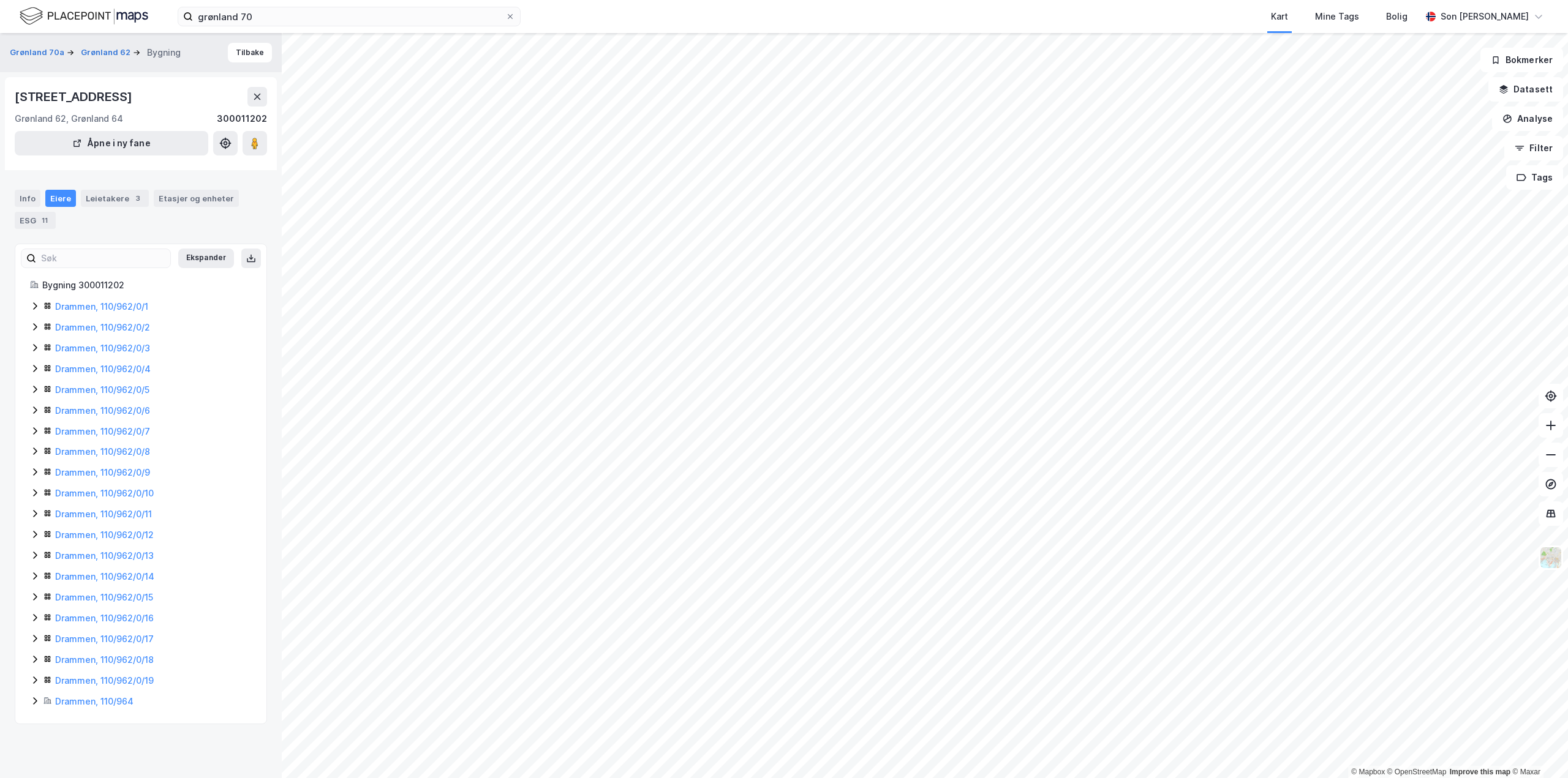
click at [39, 309] on icon at bounding box center [35, 306] width 10 height 10
click at [36, 327] on icon at bounding box center [35, 326] width 4 height 7
click at [36, 327] on icon at bounding box center [34, 326] width 6 height 4
click at [126, 205] on div "Leietakere 3" at bounding box center [115, 198] width 68 height 17
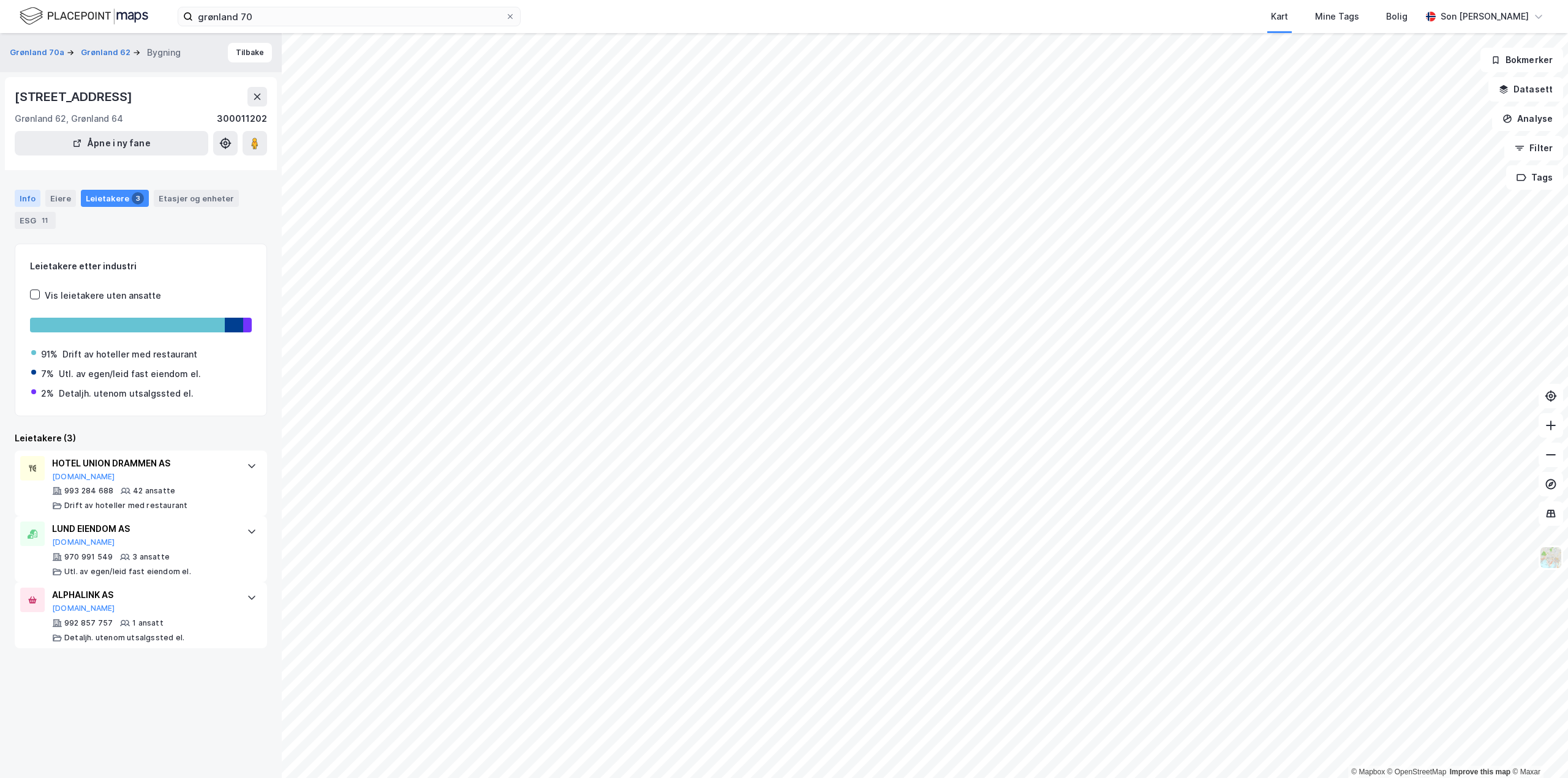
click at [29, 197] on div "Info" at bounding box center [28, 198] width 26 height 17
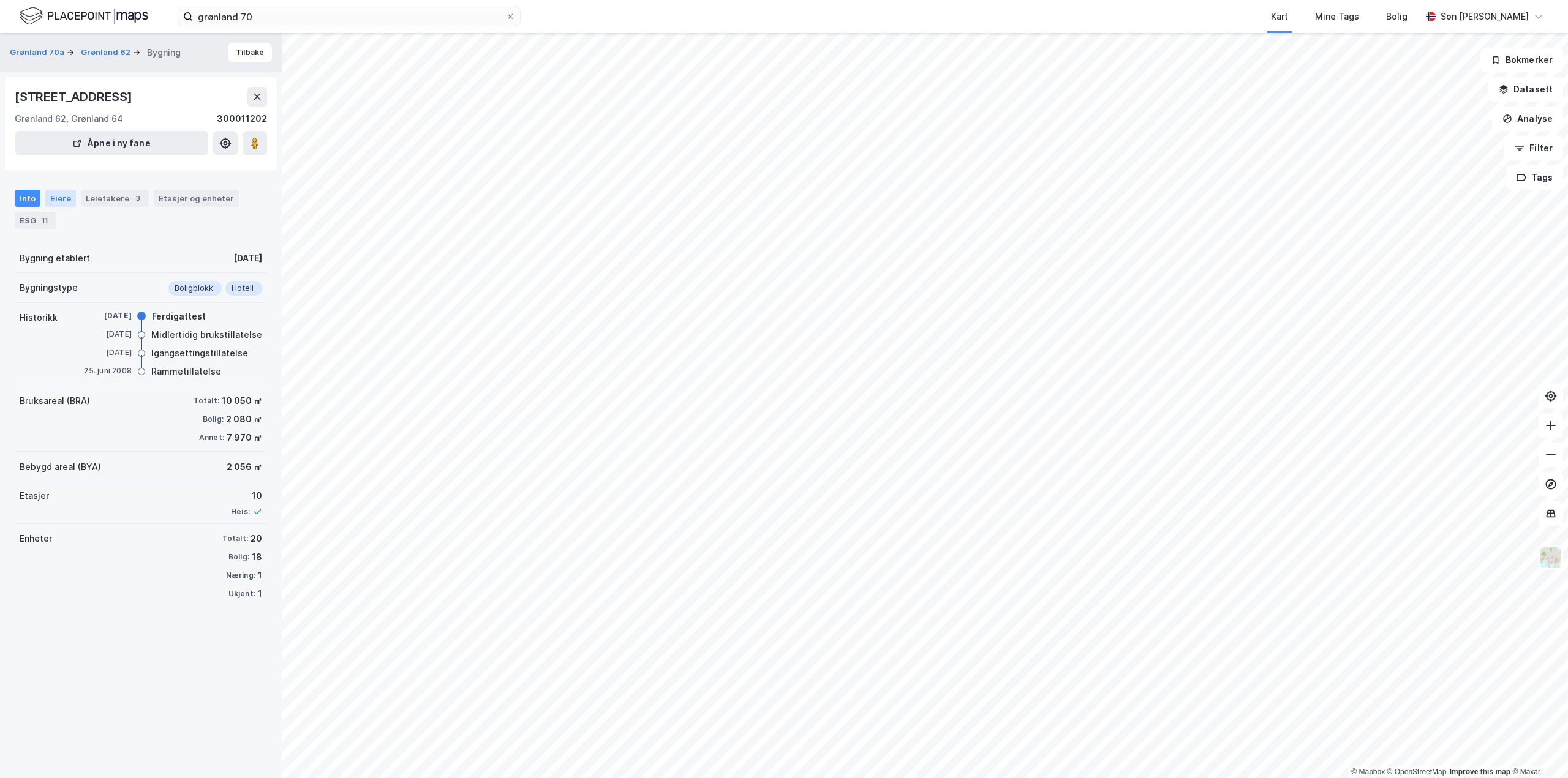
click at [58, 195] on div "Eiere" at bounding box center [61, 198] width 31 height 17
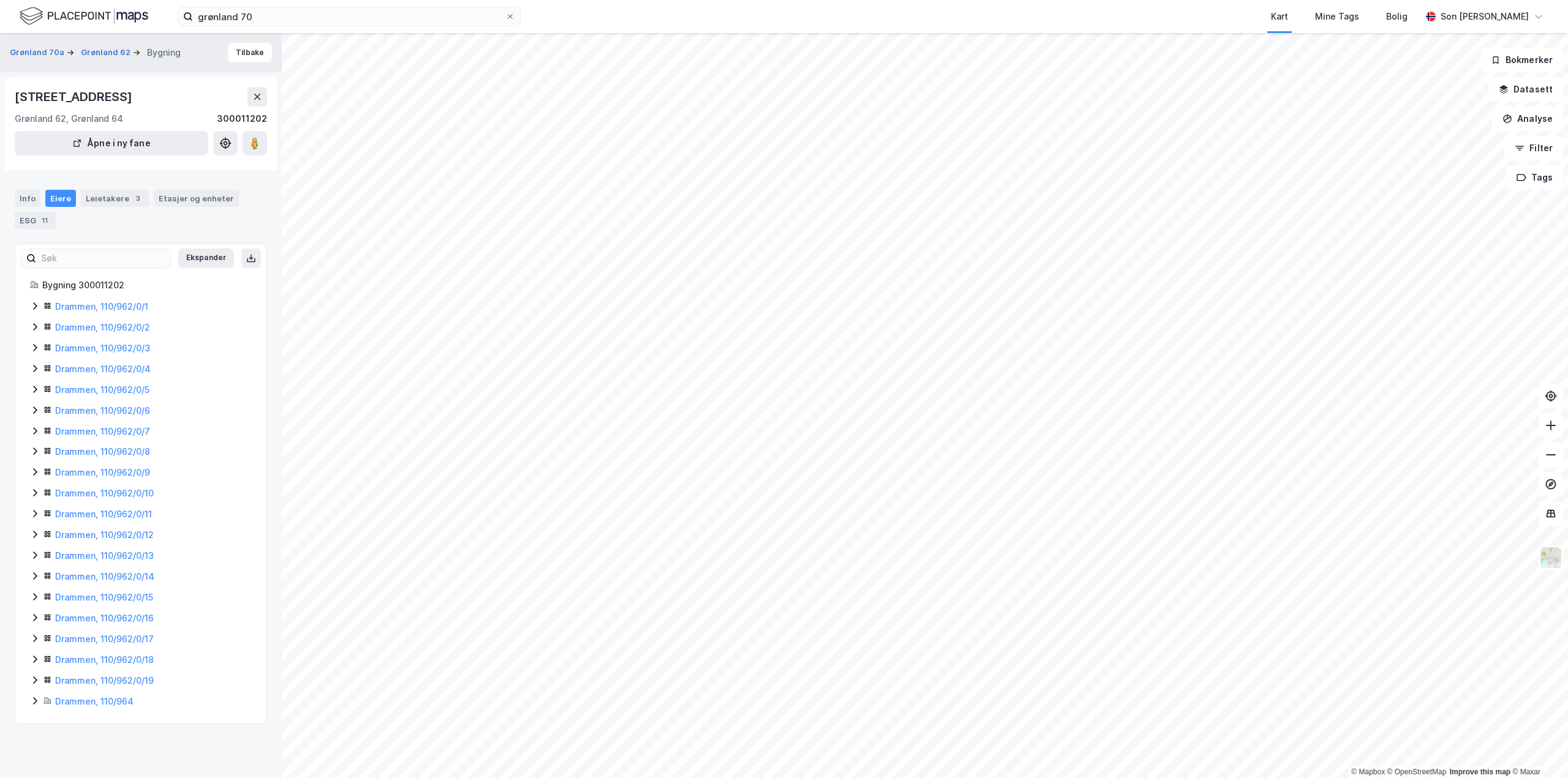
click at [35, 371] on icon at bounding box center [35, 369] width 10 height 10
click at [36, 344] on icon at bounding box center [35, 348] width 10 height 10
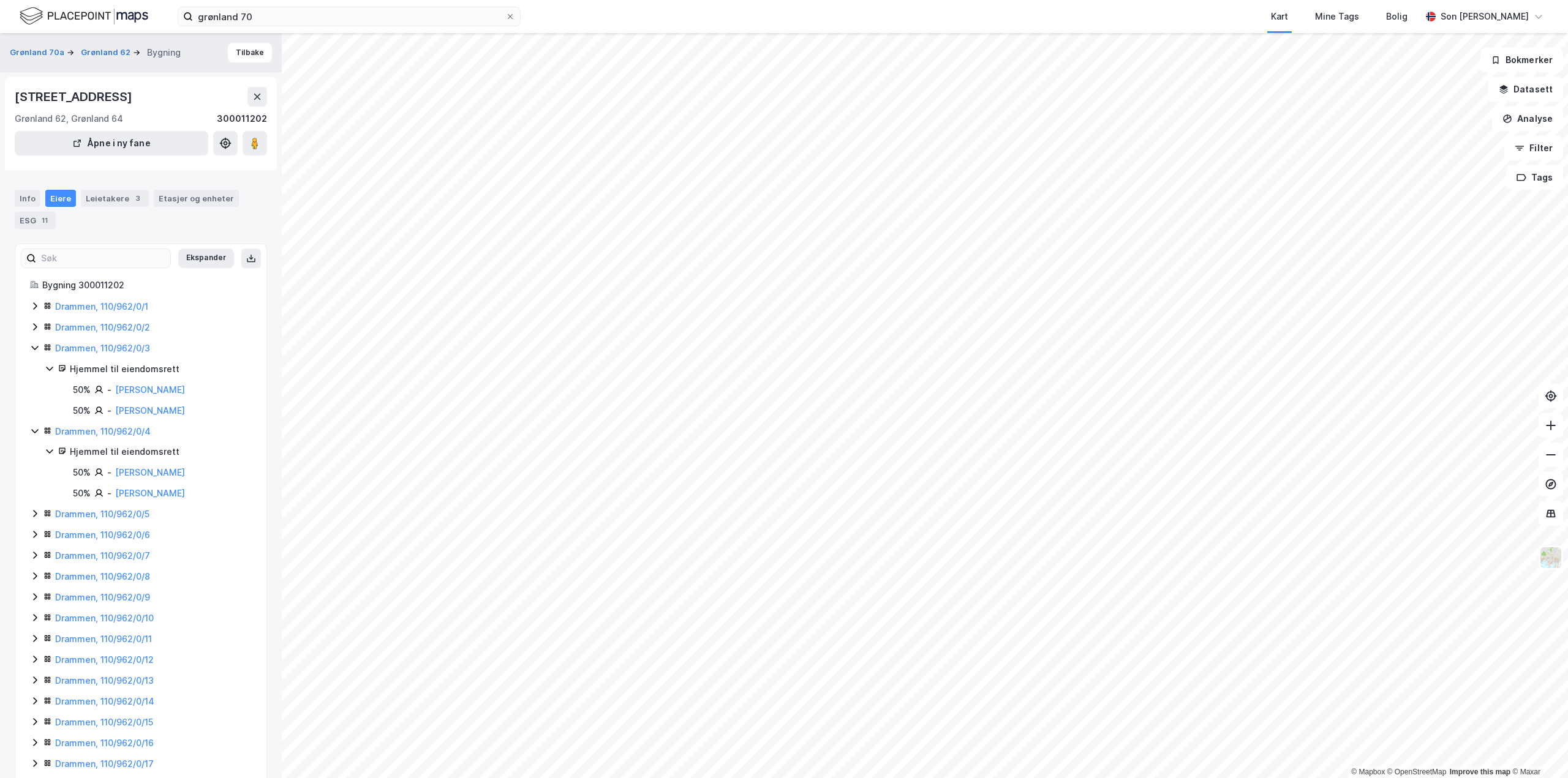
click at [33, 329] on icon at bounding box center [35, 327] width 10 height 10
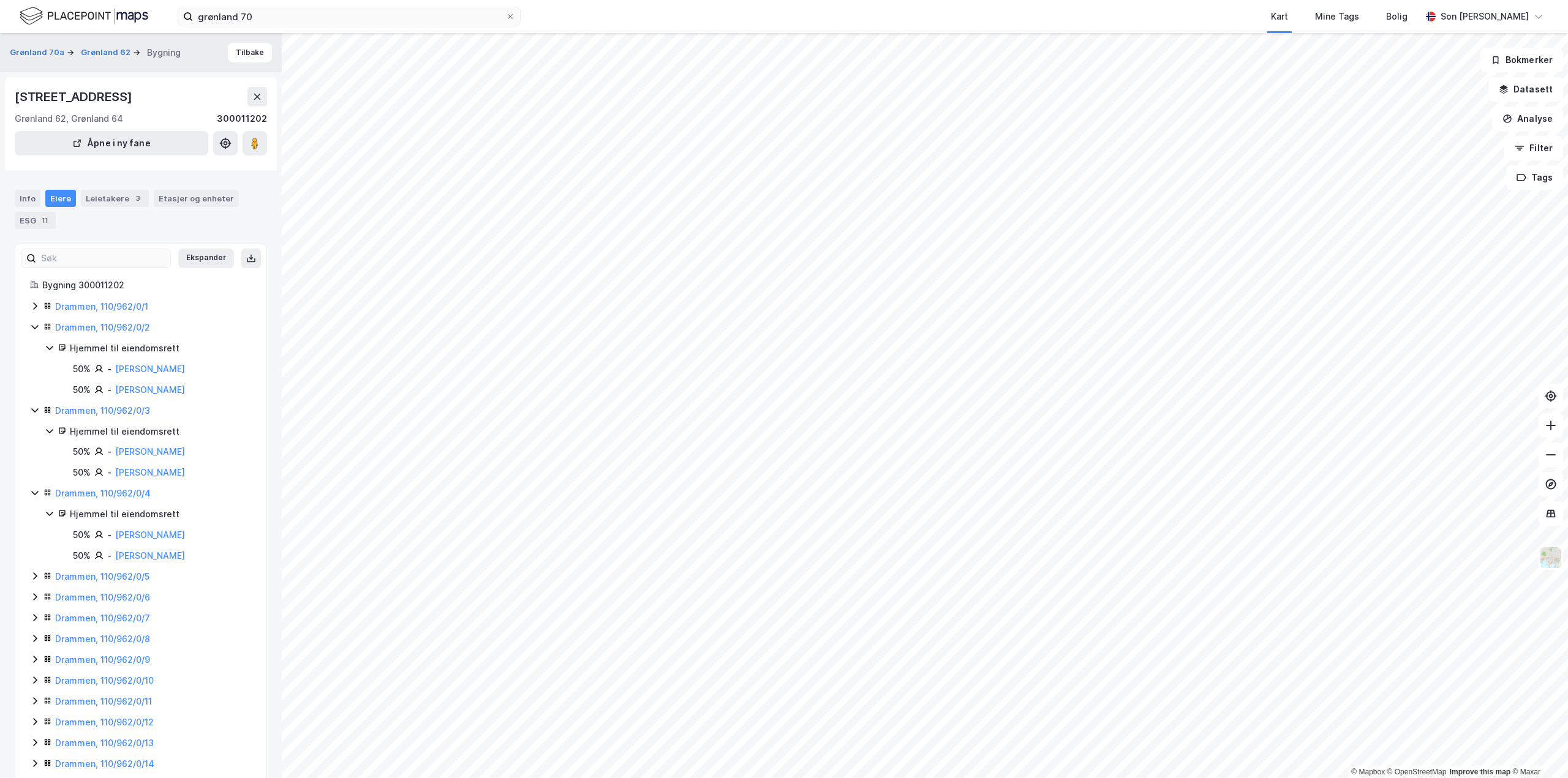
click at [33, 305] on icon at bounding box center [35, 306] width 10 height 10
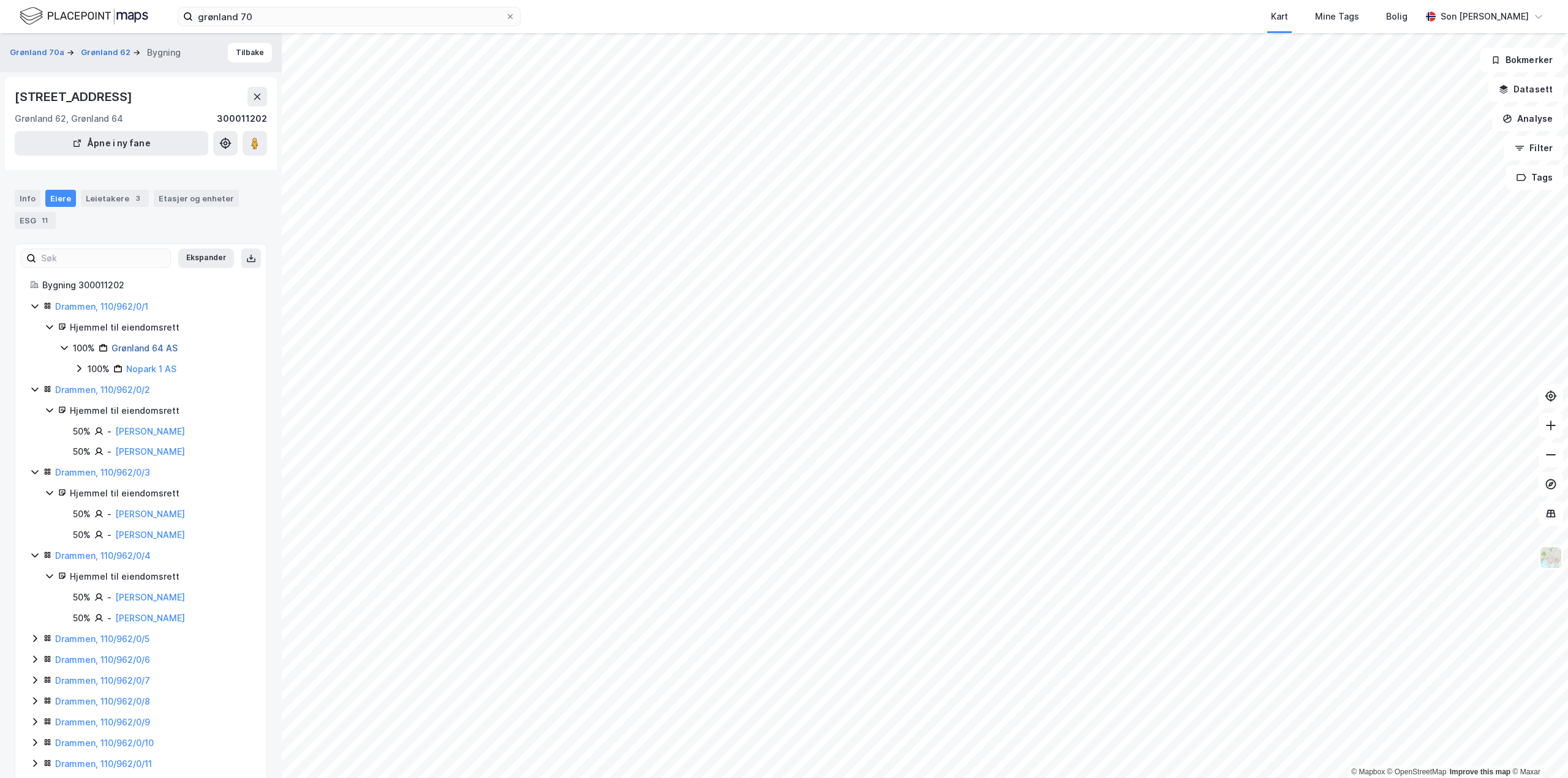
click at [136, 347] on link "Grønland 64 AS" at bounding box center [144, 348] width 66 height 11
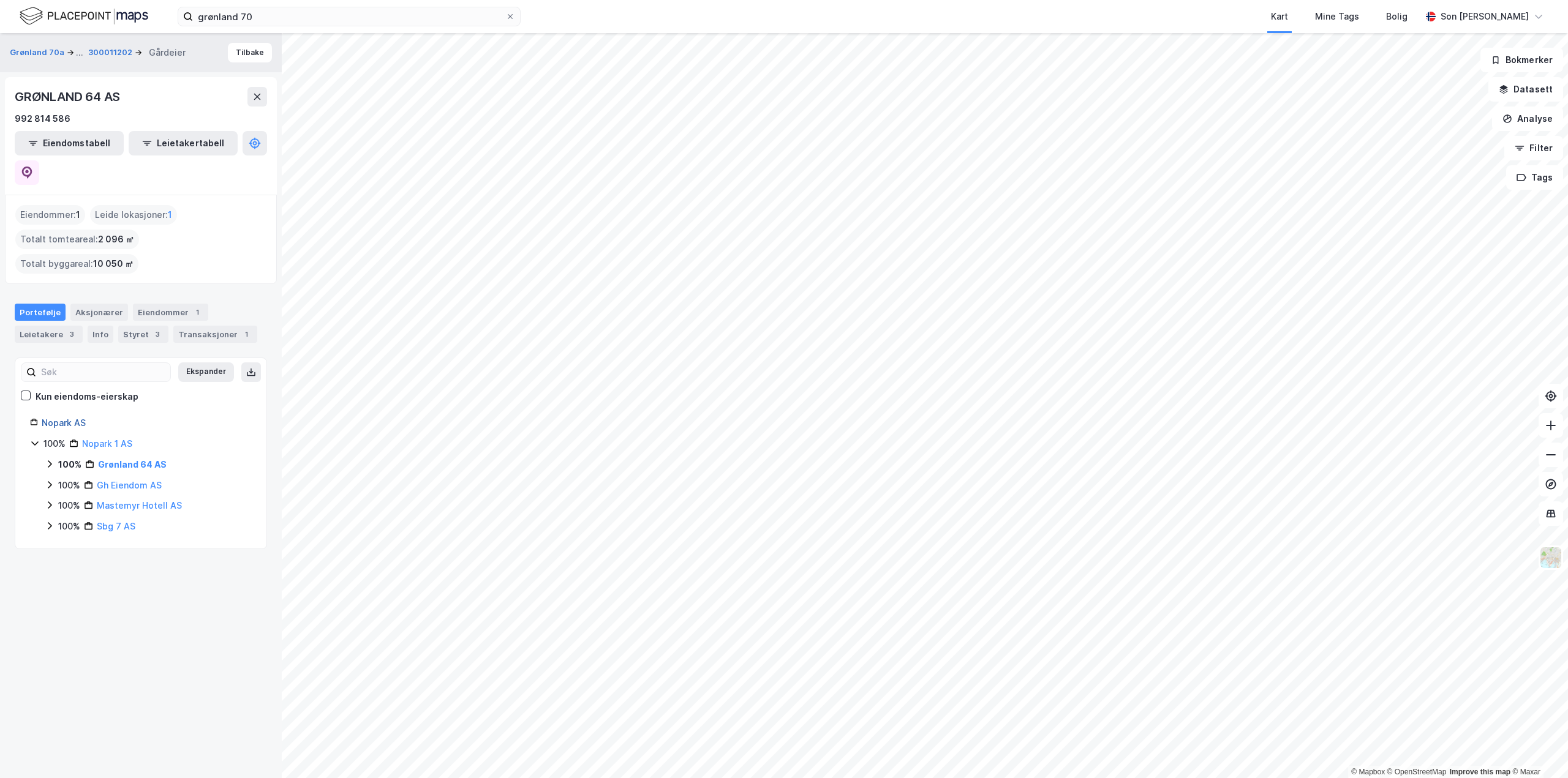
click at [71, 417] on link "Nopark AS" at bounding box center [63, 422] width 44 height 11
click at [32, 166] on icon at bounding box center [27, 172] width 11 height 12
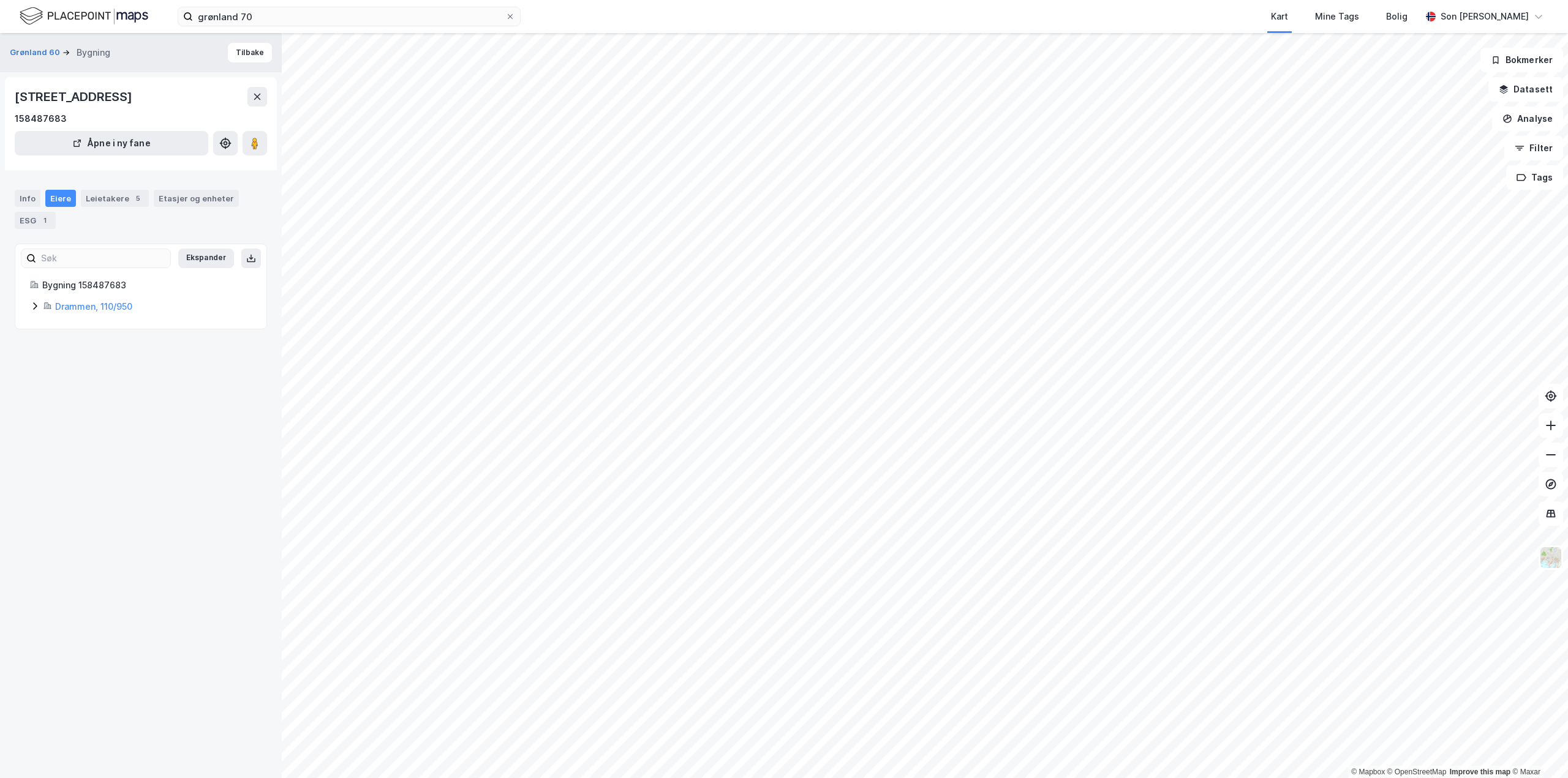
click at [50, 305] on icon at bounding box center [48, 306] width 8 height 8
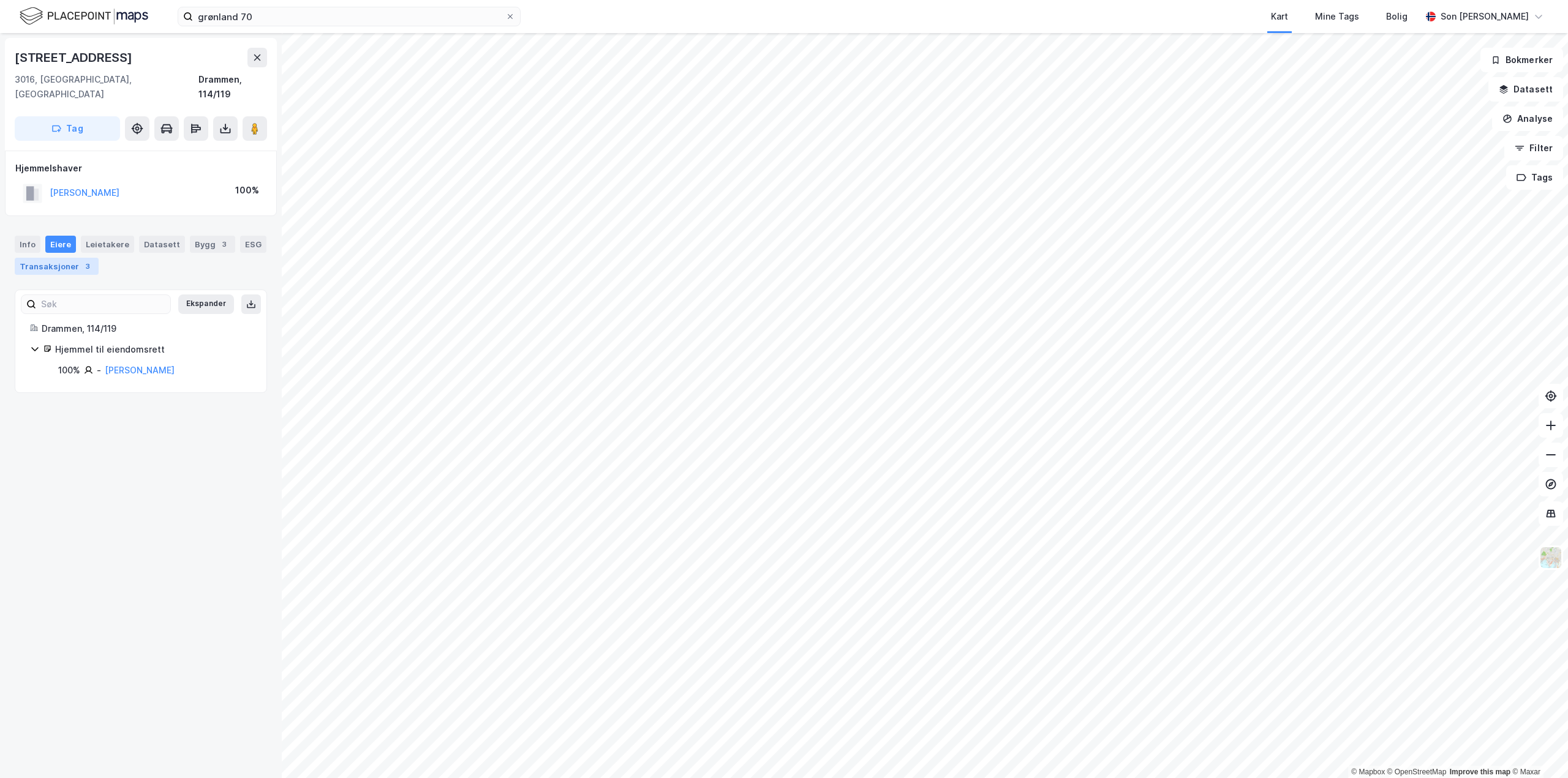
click at [89, 257] on div "Transaksjoner 3" at bounding box center [56, 266] width 84 height 17
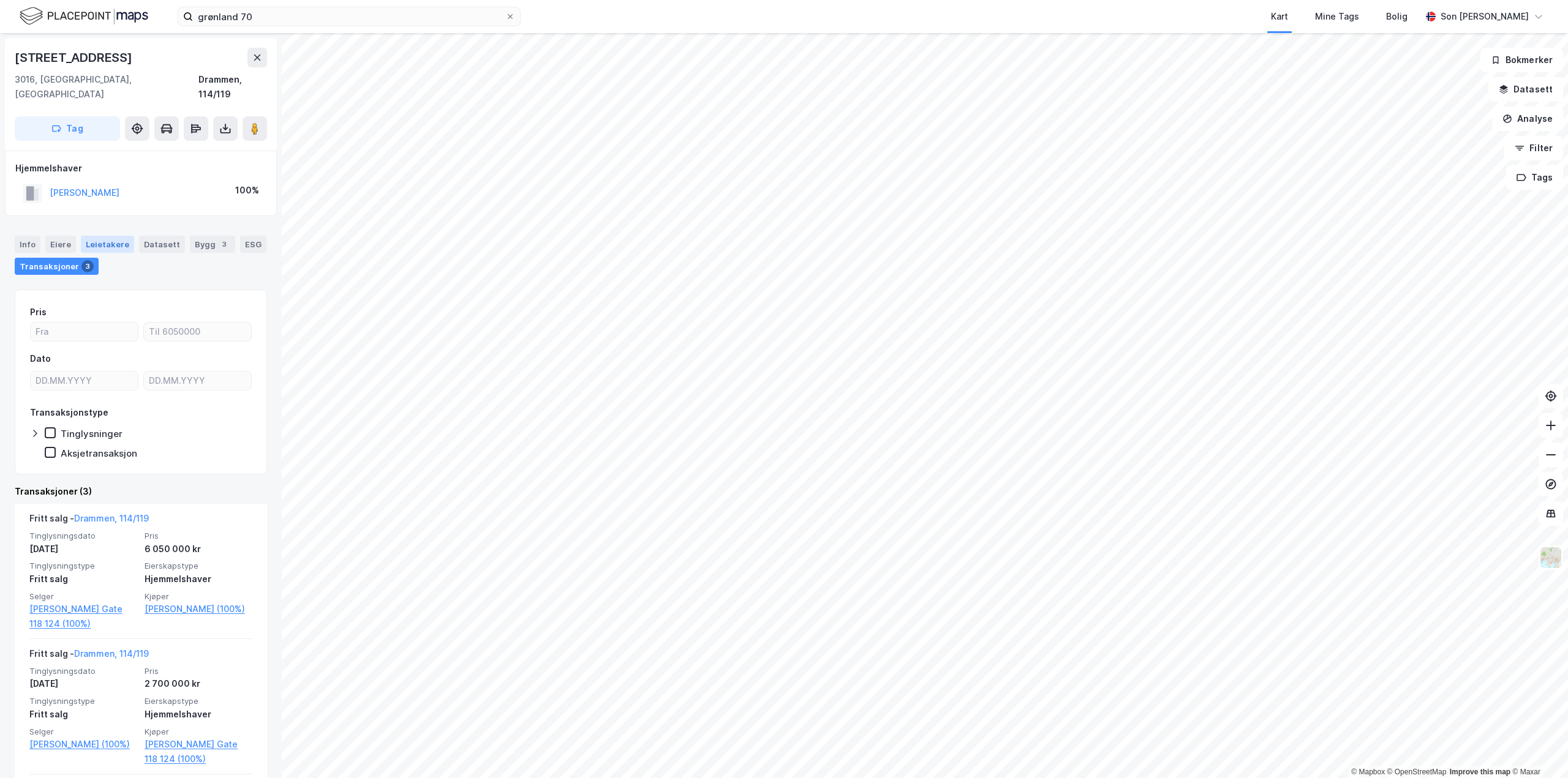
click at [124, 236] on div "Leietakere" at bounding box center [108, 244] width 54 height 17
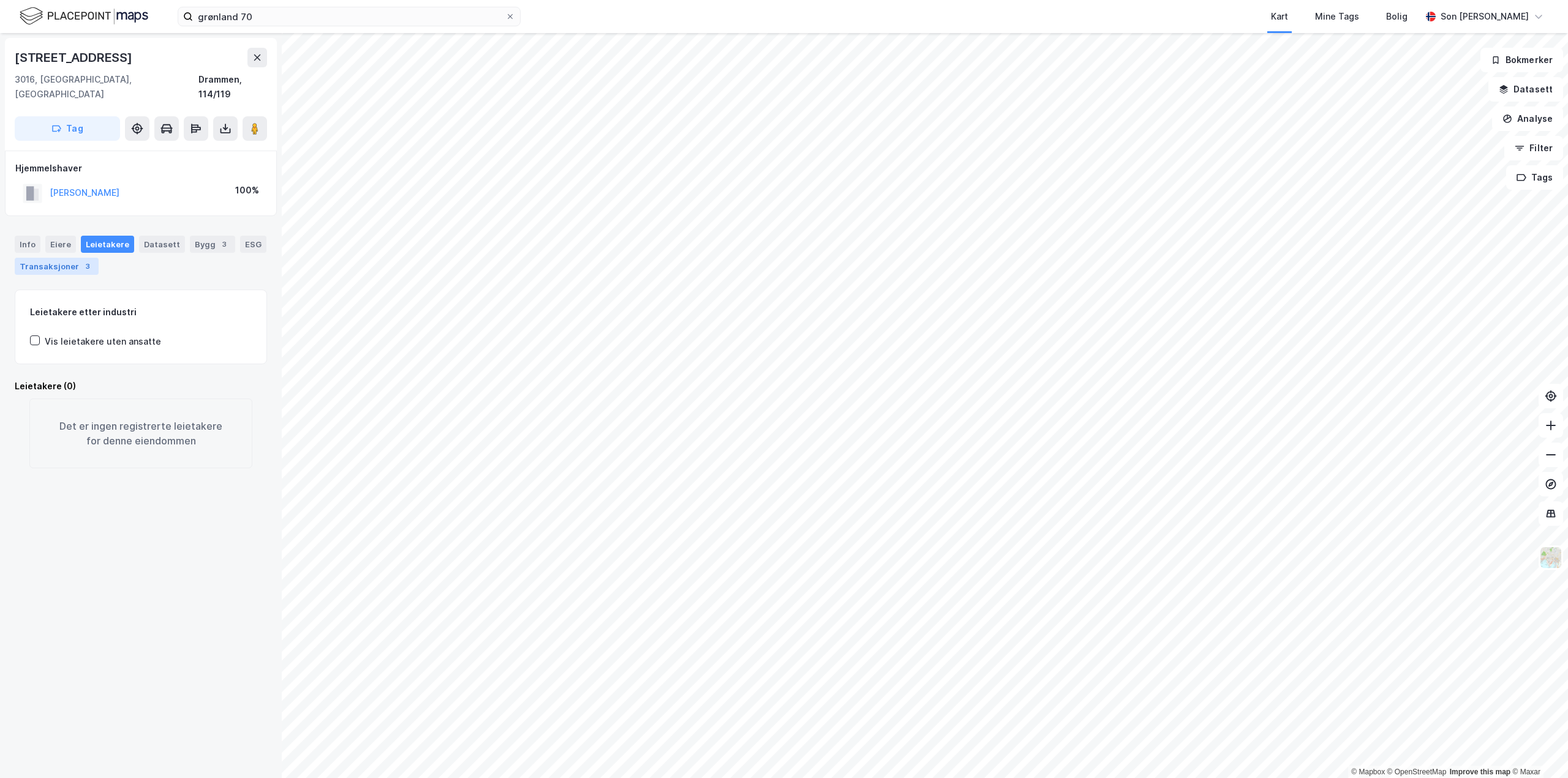
click at [81, 260] on div "3" at bounding box center [87, 266] width 12 height 12
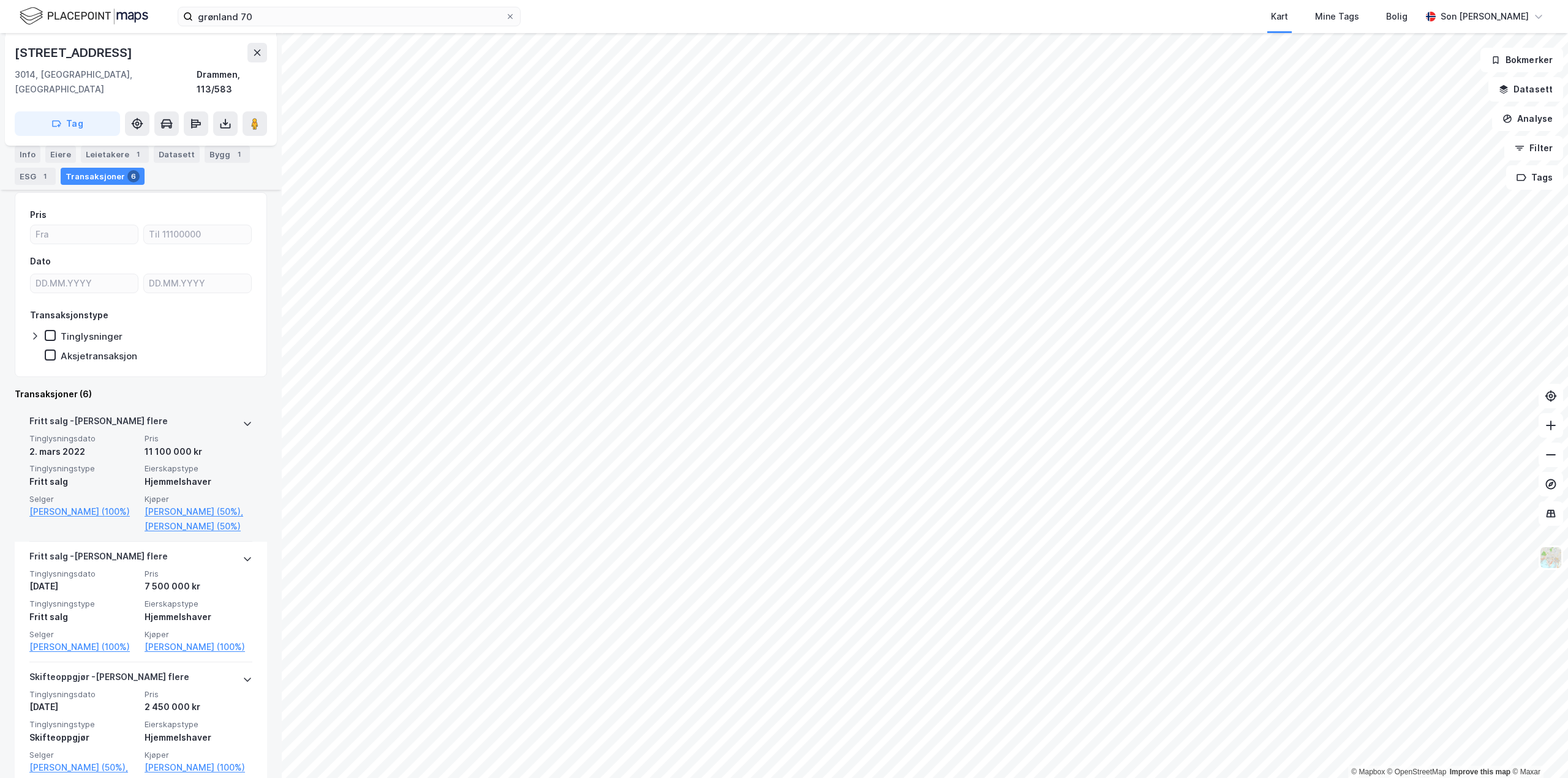
scroll to position [184, 0]
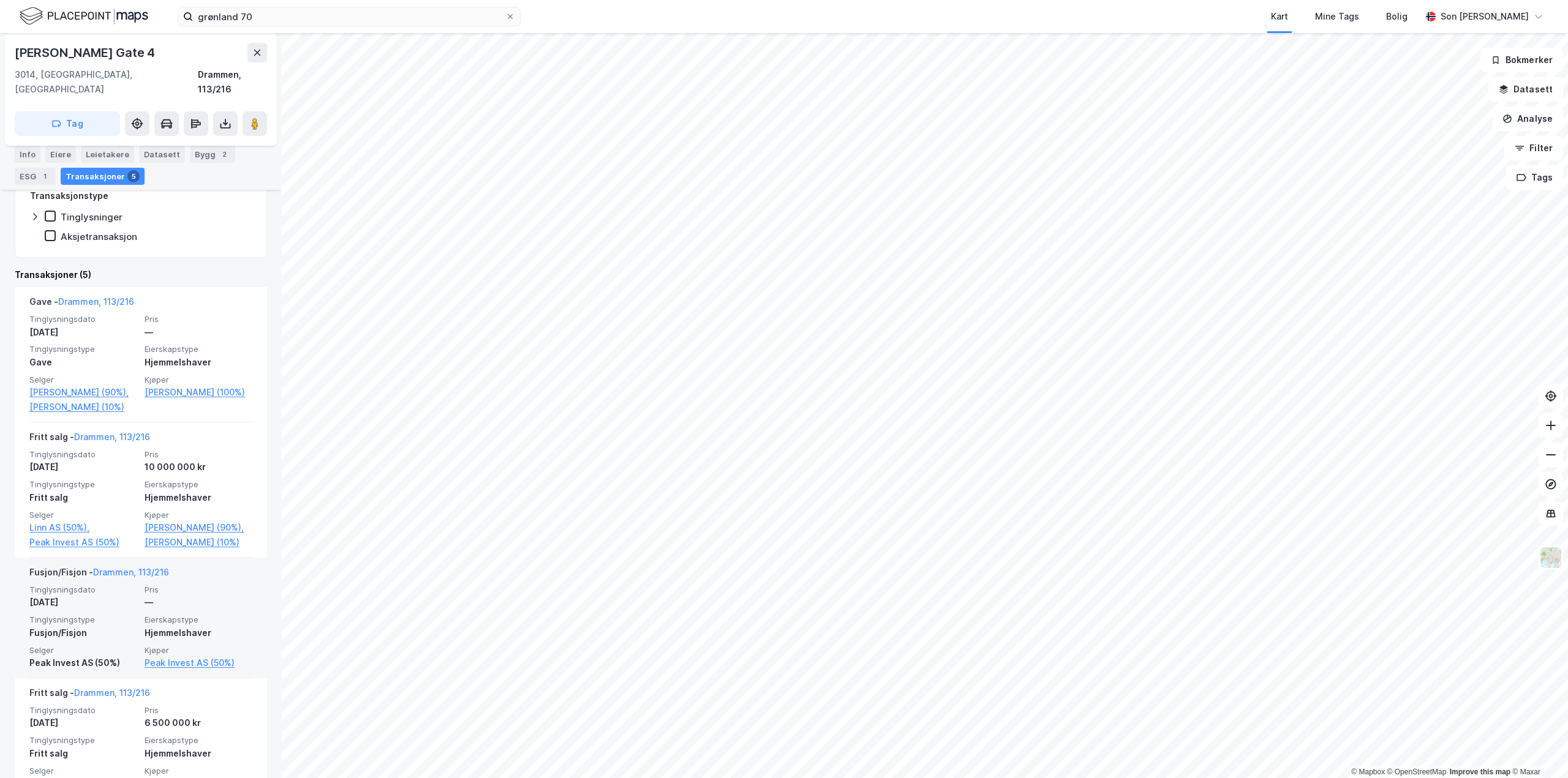
scroll to position [402, 0]
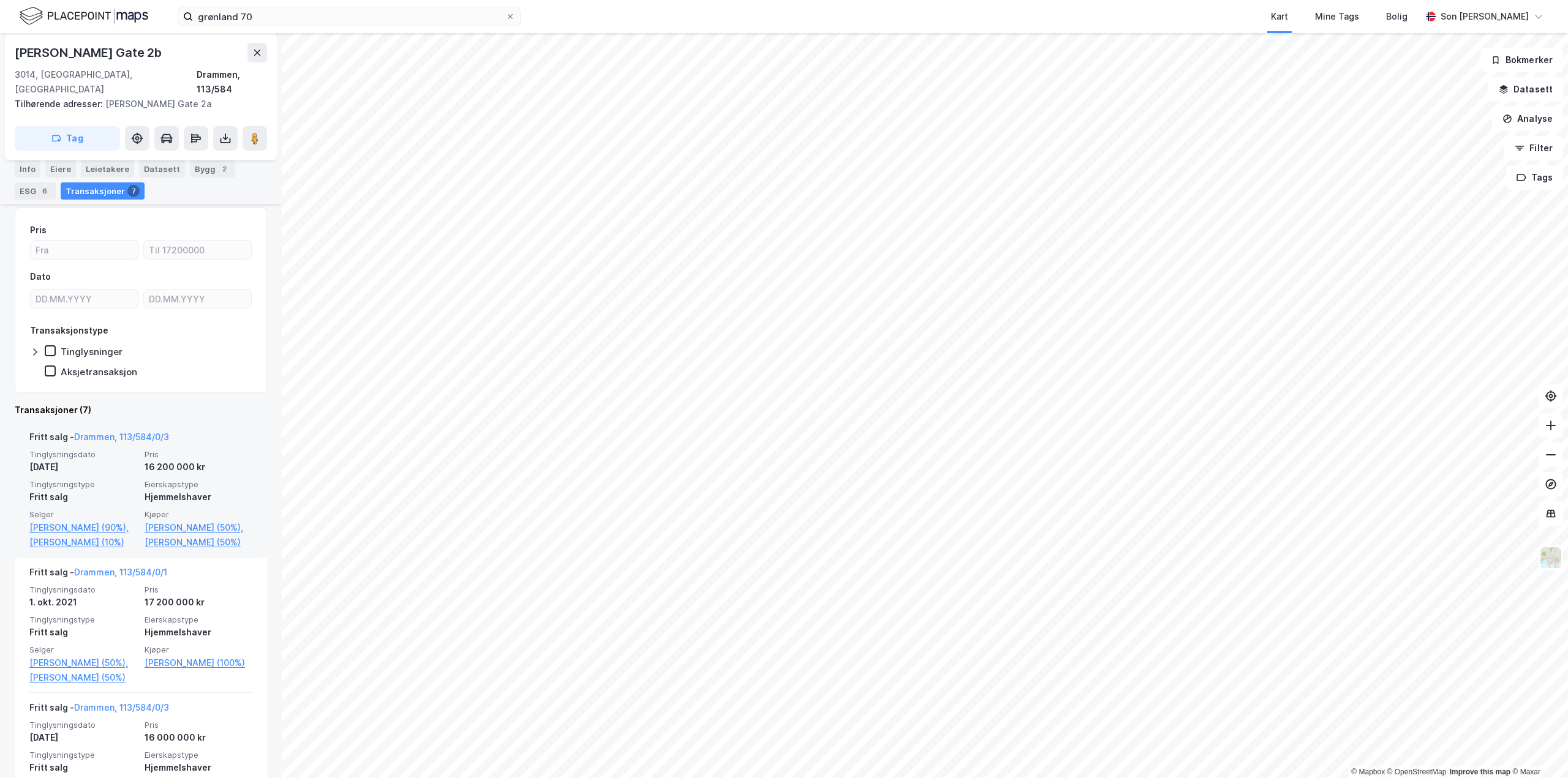
scroll to position [367, 0]
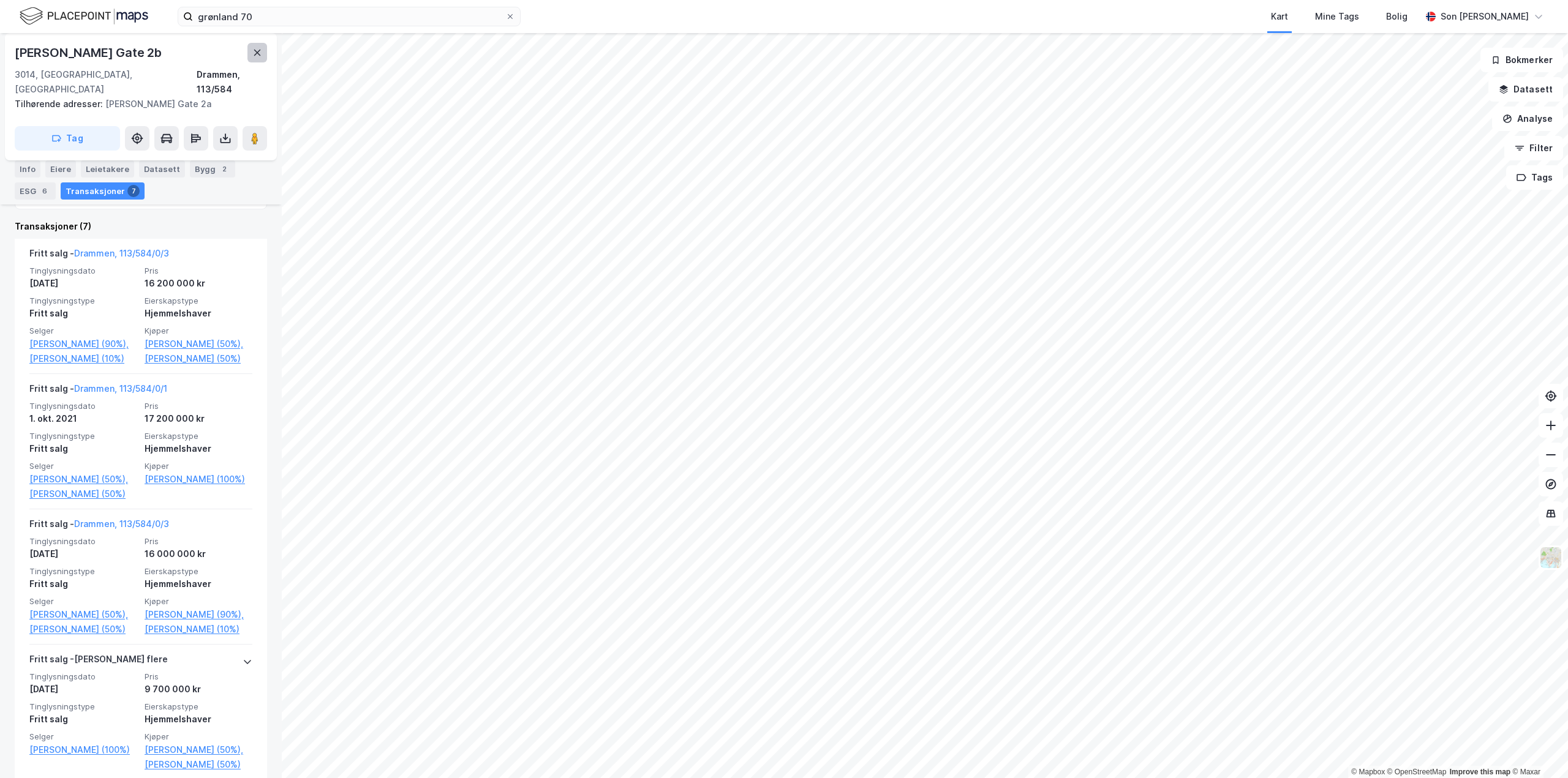
click at [262, 61] on button at bounding box center [258, 53] width 19 height 19
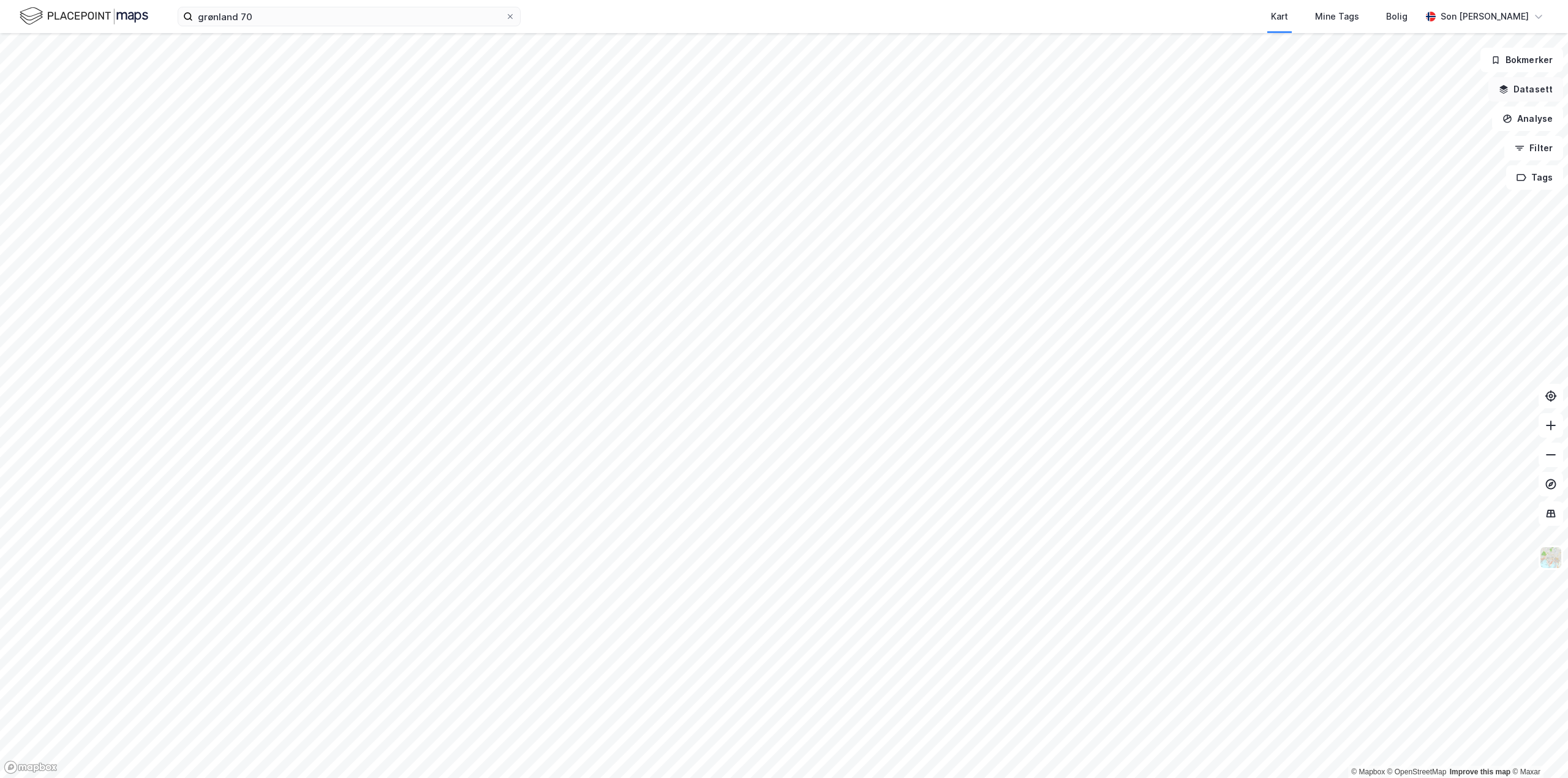
click at [1508, 99] on button "Datasett" at bounding box center [1526, 89] width 75 height 24
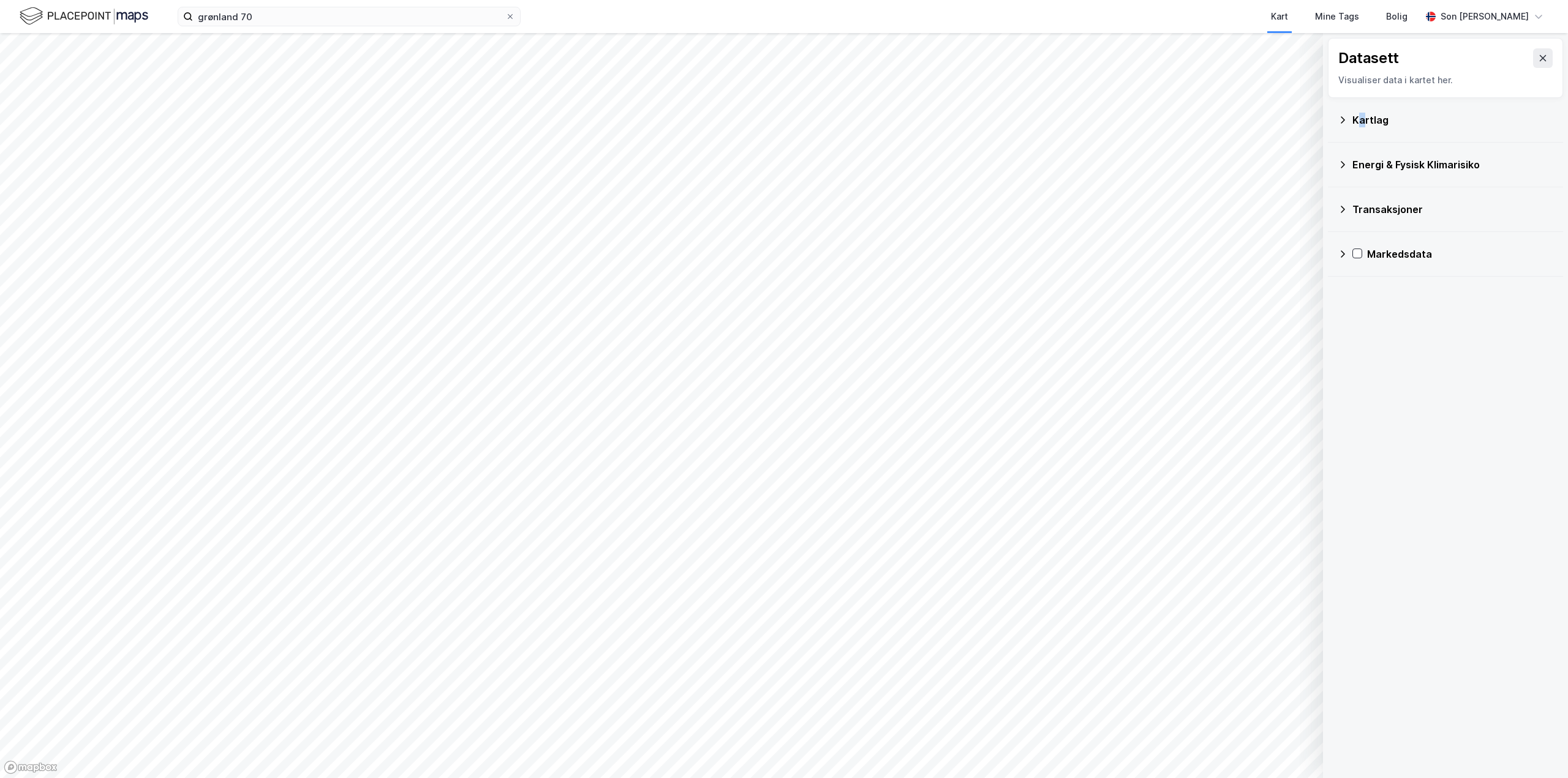
click at [1362, 119] on div "Kartlag" at bounding box center [1453, 120] width 201 height 15
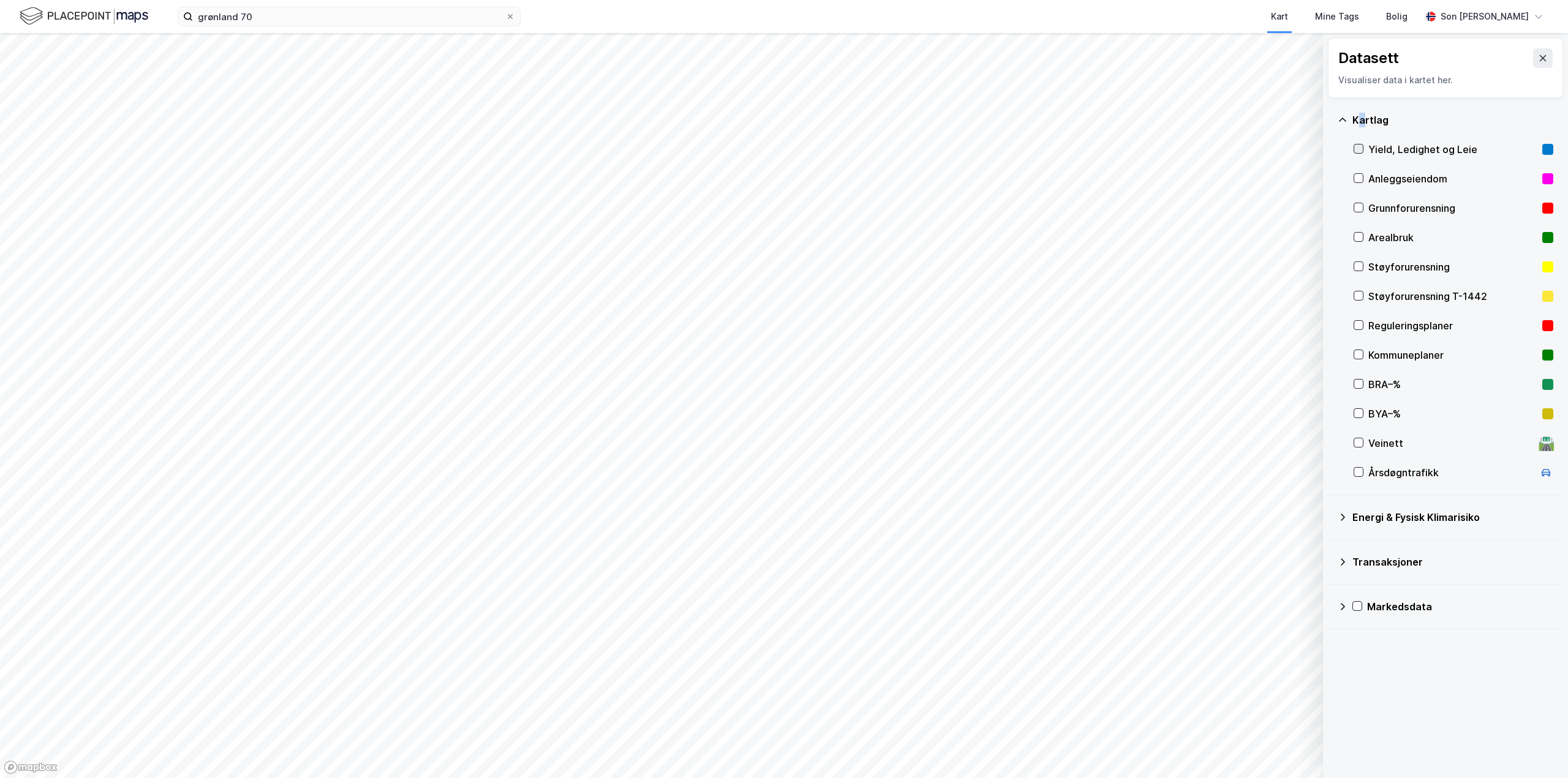
click at [1354, 151] on icon at bounding box center [1358, 149] width 9 height 9
click at [1540, 59] on icon at bounding box center [1543, 58] width 6 height 6
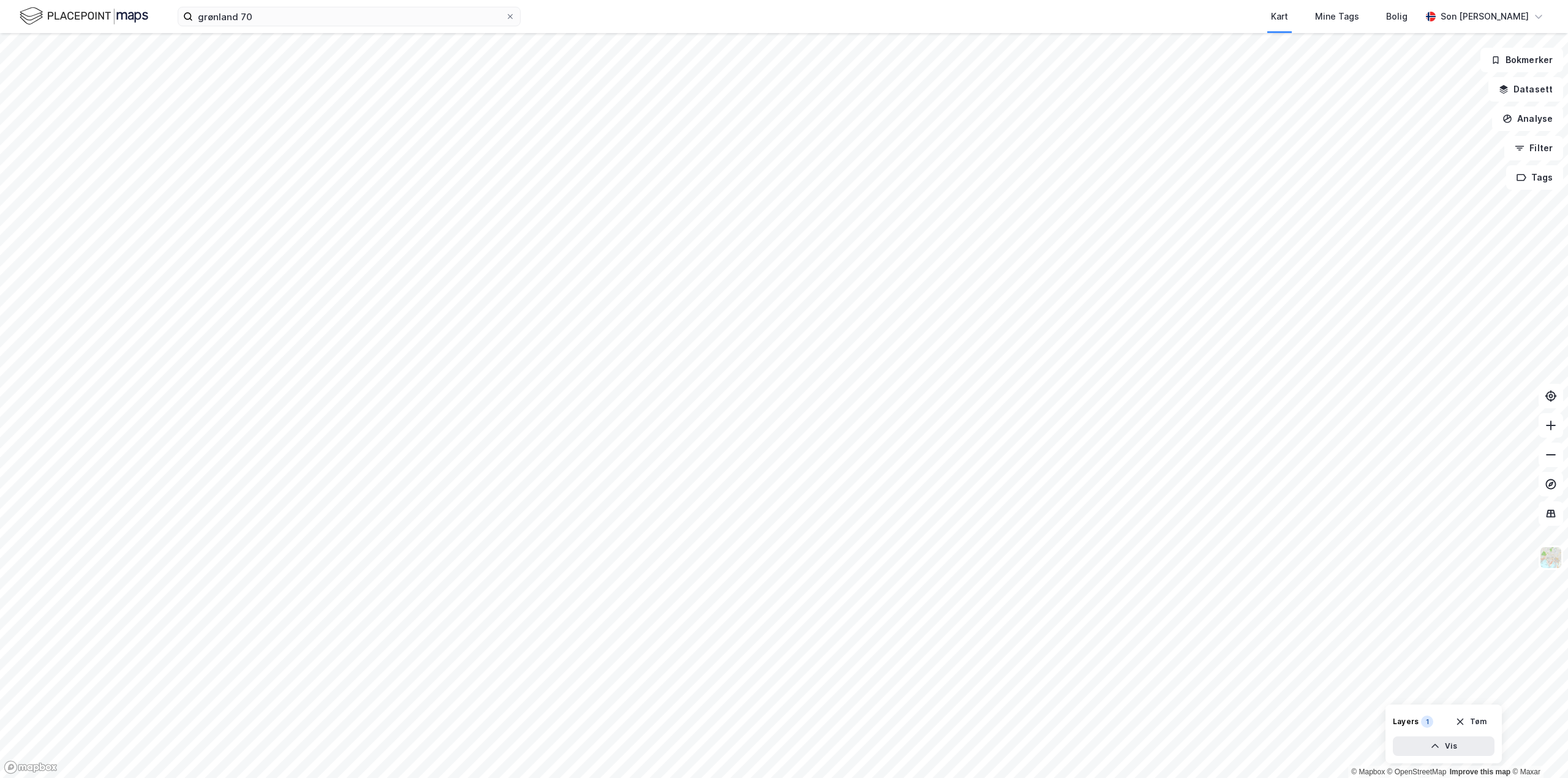
click at [0, 391] on html "grønland 70 Kart Mine Tags Bolig Son [PERSON_NAME] © Mapbox © OpenStreetMap Imp…" at bounding box center [784, 389] width 1568 height 778
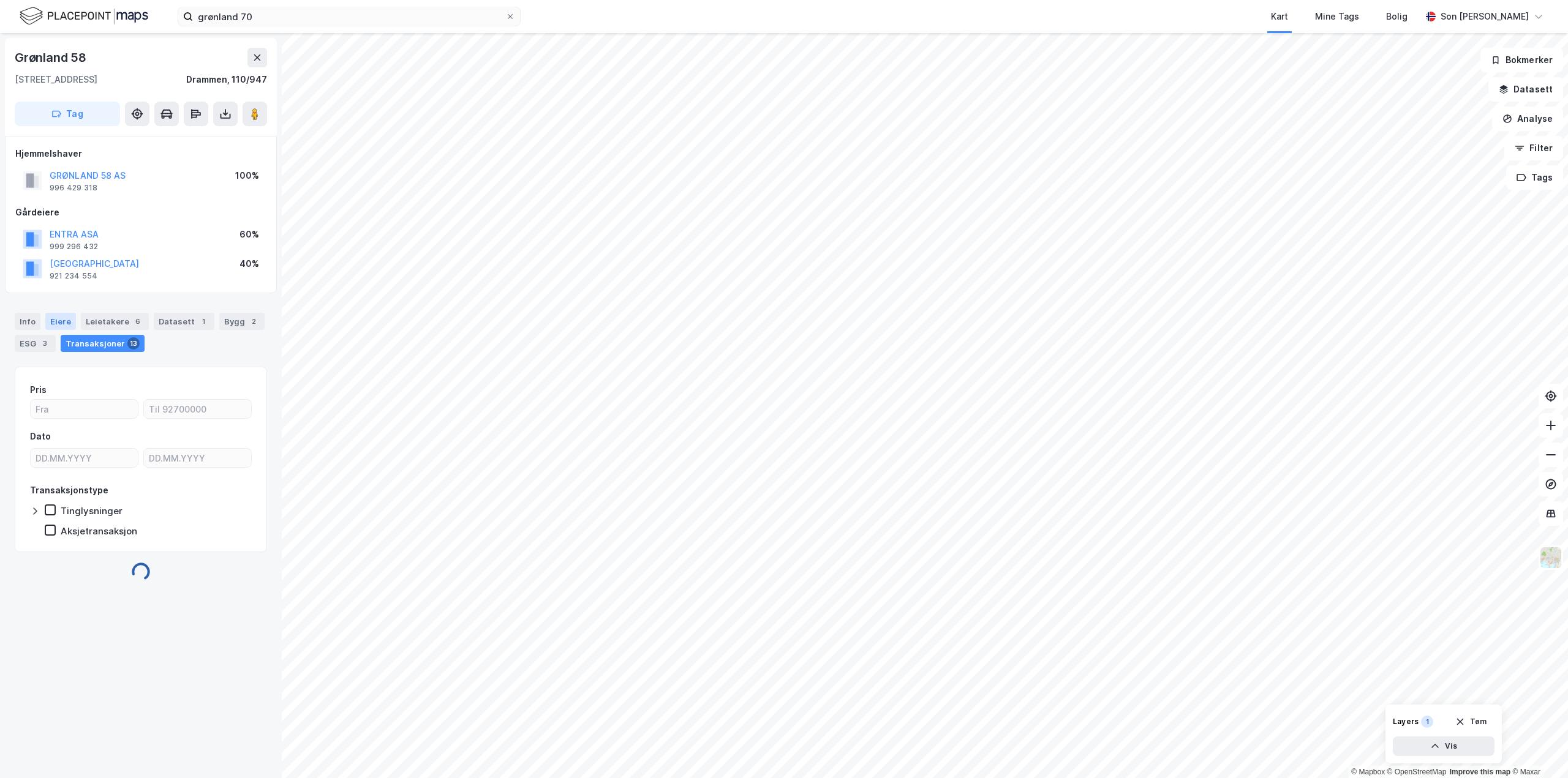
click at [52, 321] on div "Eiere" at bounding box center [61, 321] width 31 height 17
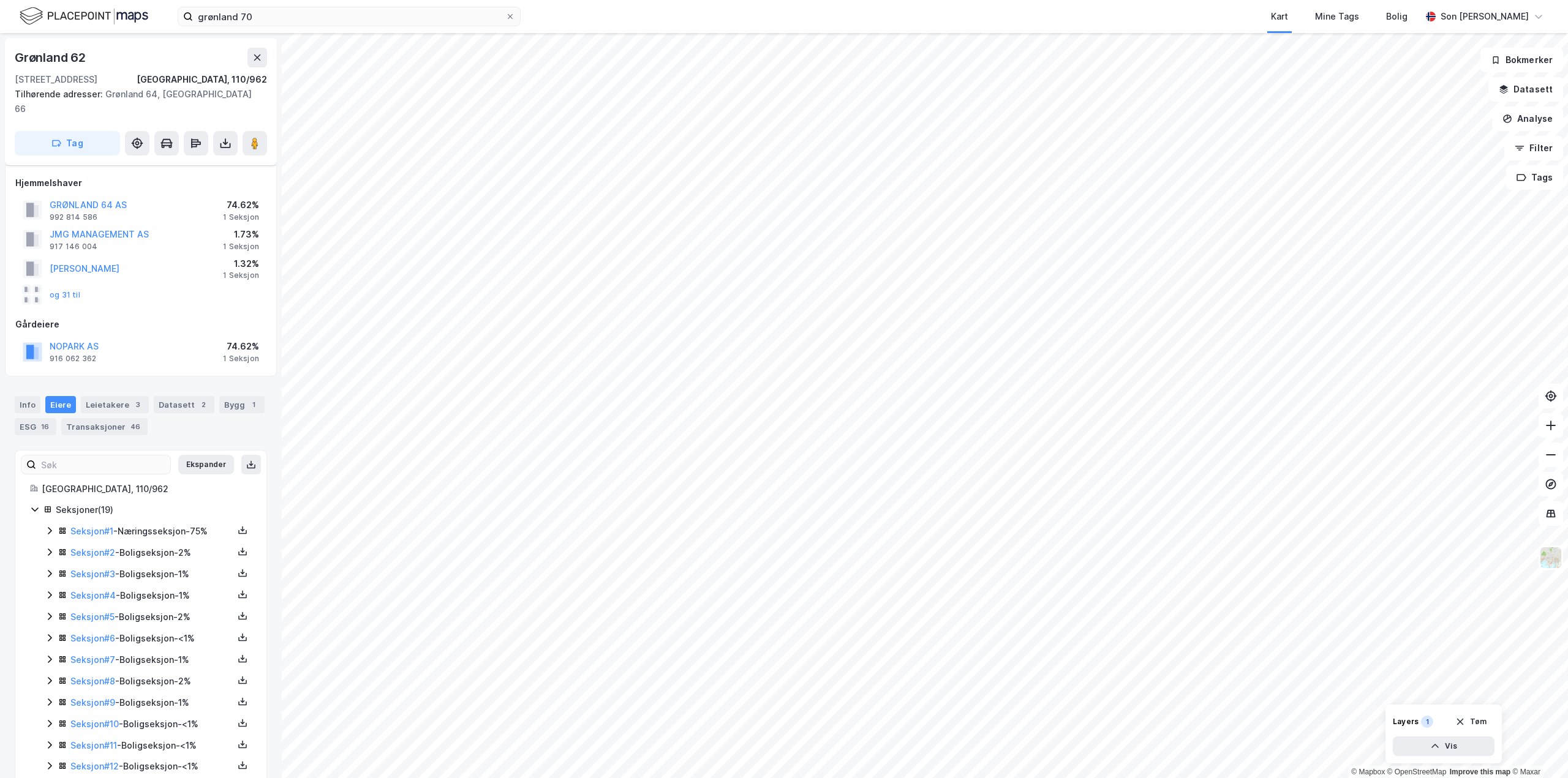
scroll to position [162, 0]
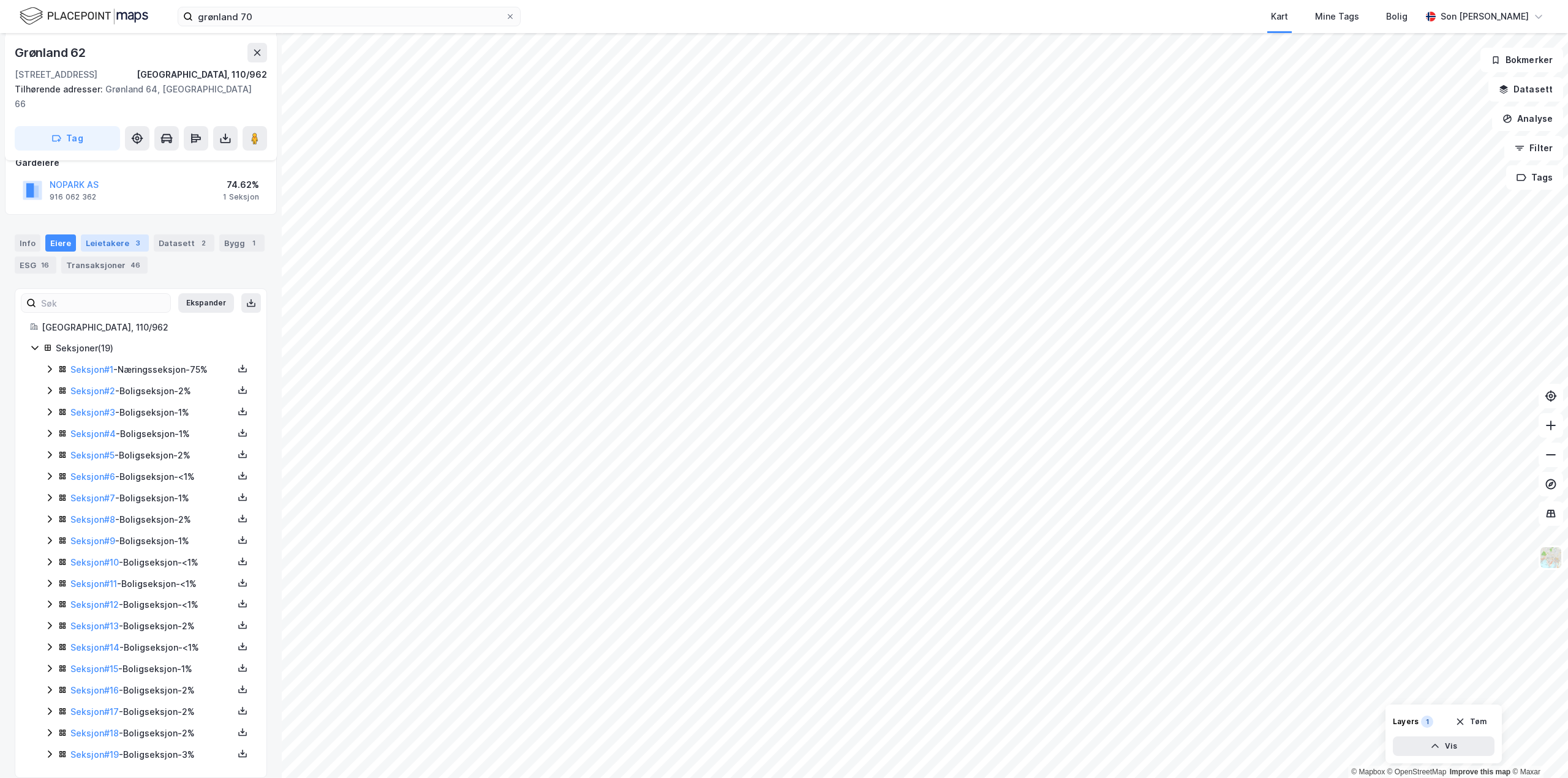
click at [132, 237] on div "3" at bounding box center [137, 243] width 12 height 12
